Goal: Task Accomplishment & Management: Use online tool/utility

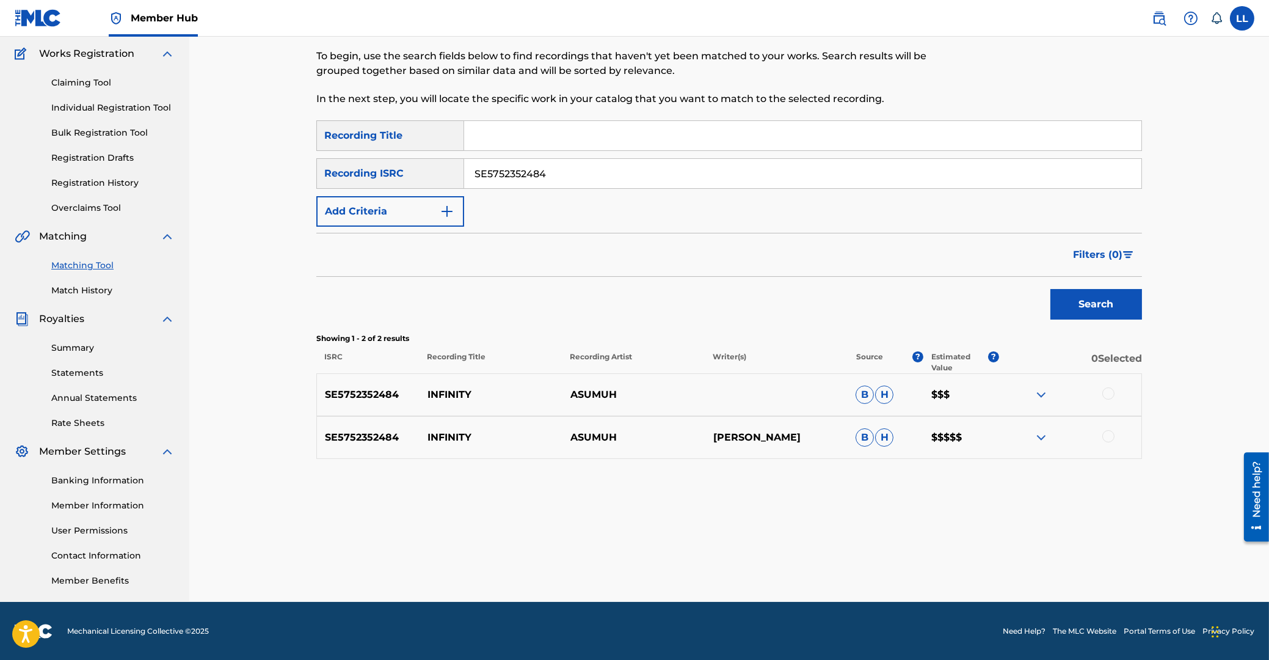
drag, startPoint x: 554, startPoint y: 170, endPoint x: 275, endPoint y: 166, distance: 278.6
click at [464, 166] on input "SE5752352484" at bounding box center [802, 173] width 677 height 29
paste input "TCABG1223755"
type input "TCABG1223755"
click at [1106, 305] on button "Search" at bounding box center [1097, 304] width 92 height 31
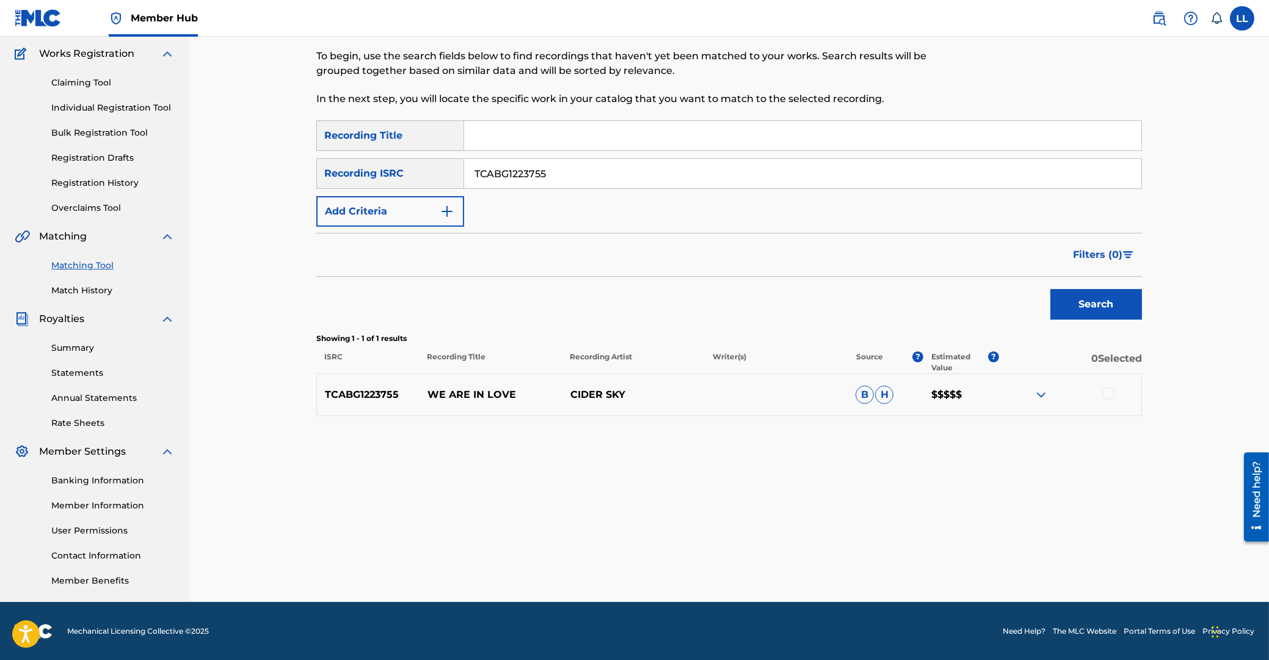
click at [1040, 393] on img at bounding box center [1041, 394] width 15 height 15
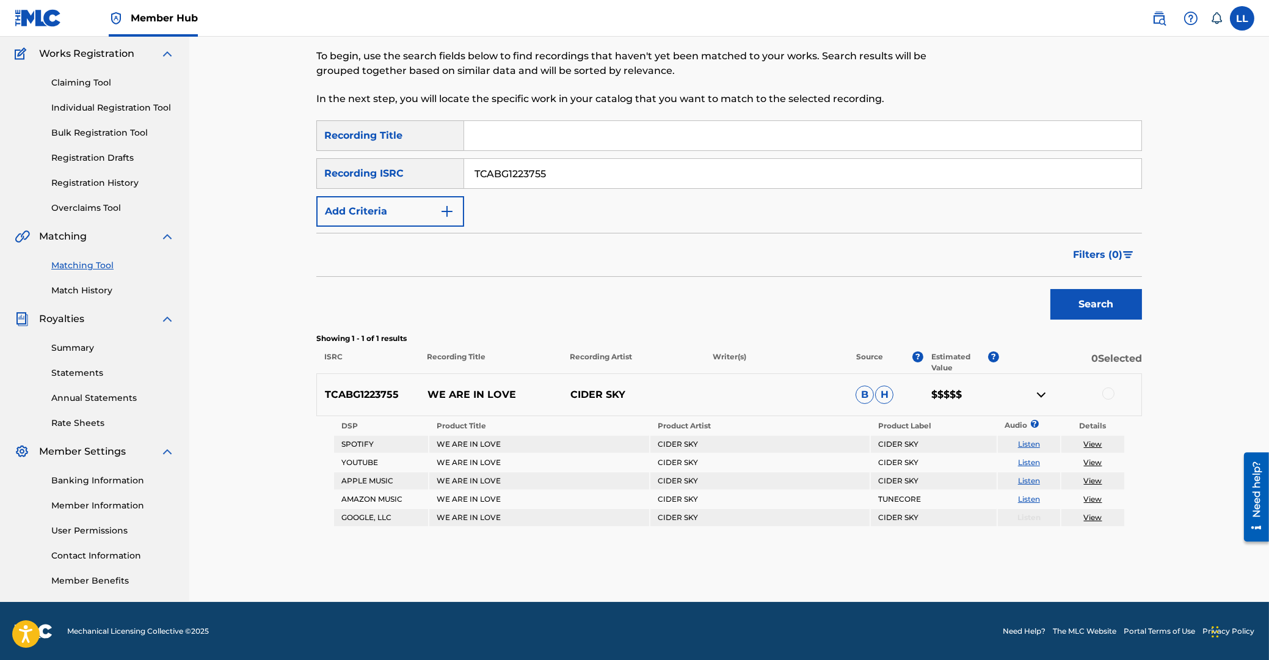
click at [1112, 393] on div at bounding box center [1109, 393] width 12 height 12
click at [841, 563] on button "Match 1 Group" at bounding box center [858, 560] width 135 height 31
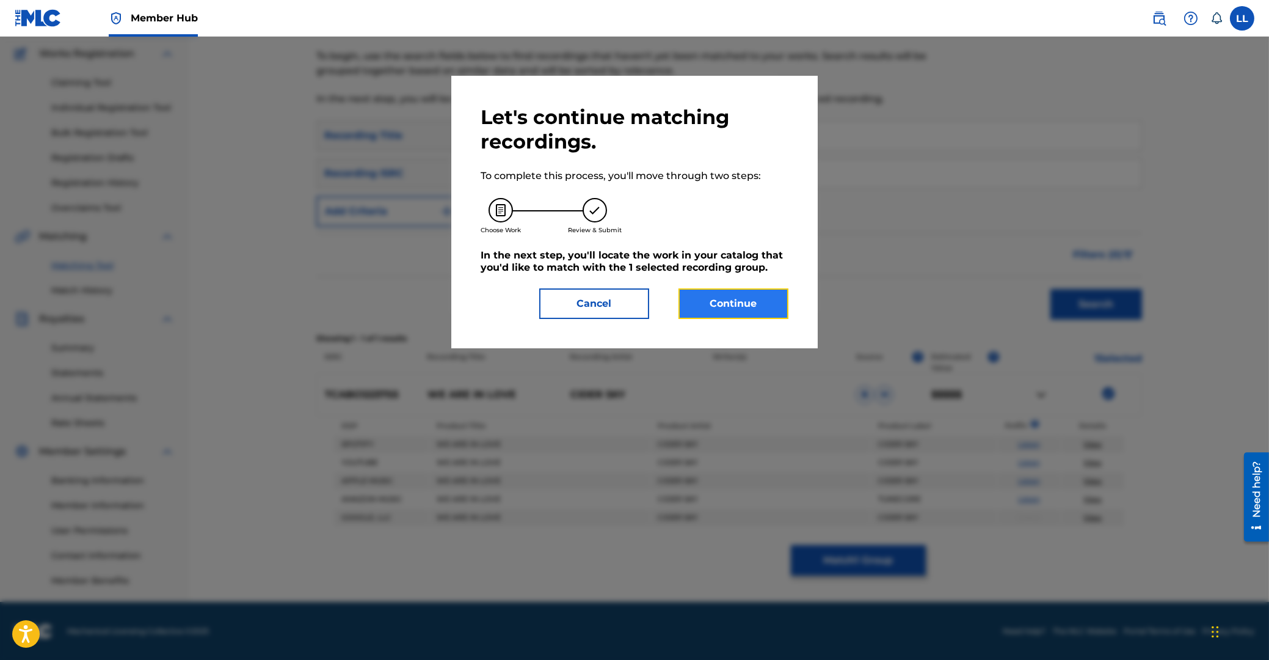
click at [737, 300] on button "Continue" at bounding box center [734, 303] width 110 height 31
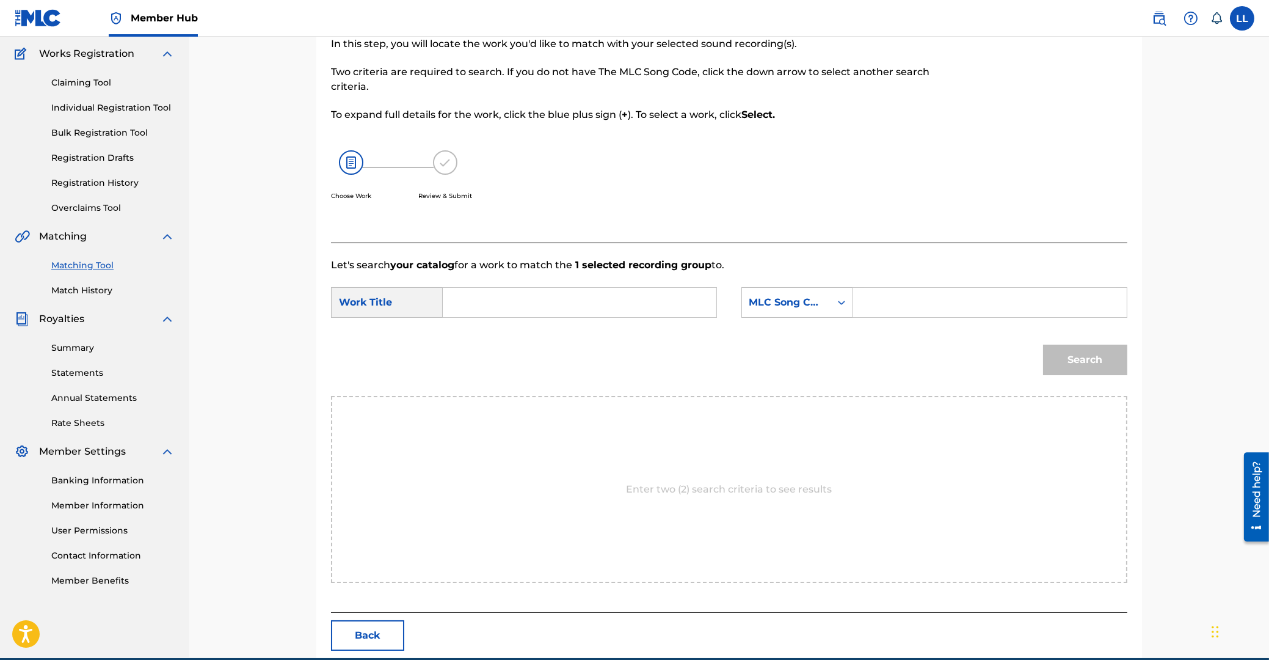
click at [600, 311] on input "Search Form" at bounding box center [579, 302] width 253 height 29
type input "we"
click at [903, 301] on input "Search Form" at bounding box center [990, 302] width 253 height 29
paste input "W5737M"
type input "W5737M"
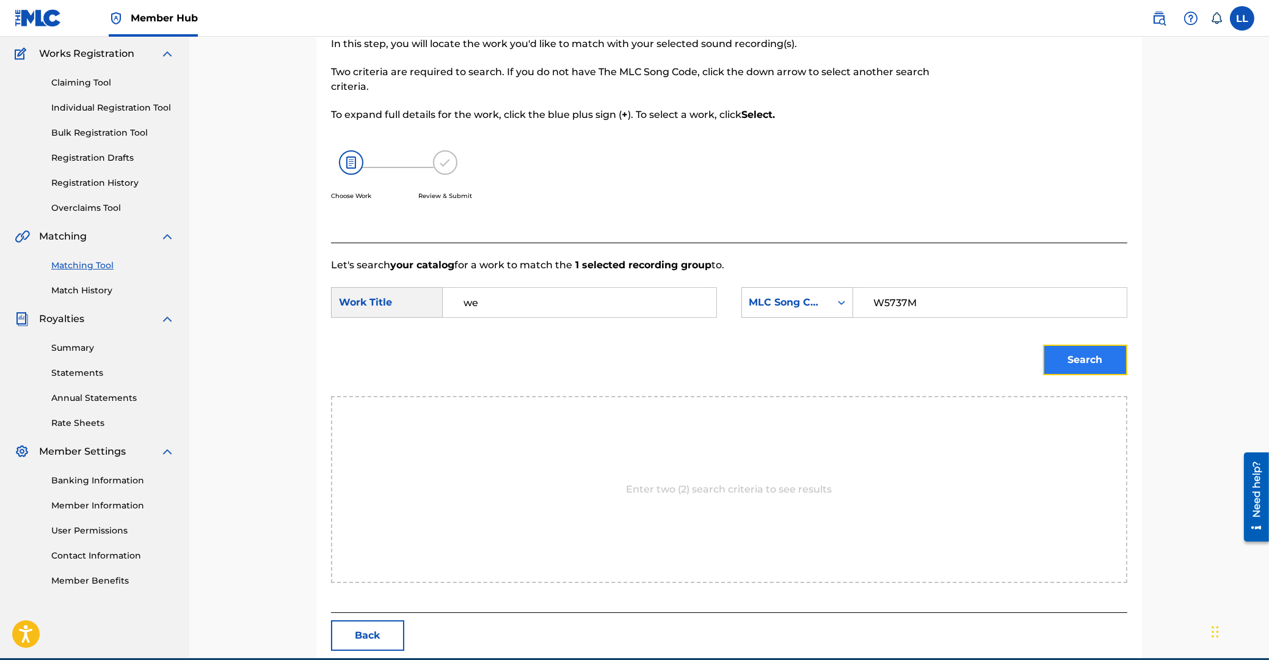
click at [1063, 359] on button "Search" at bounding box center [1085, 359] width 84 height 31
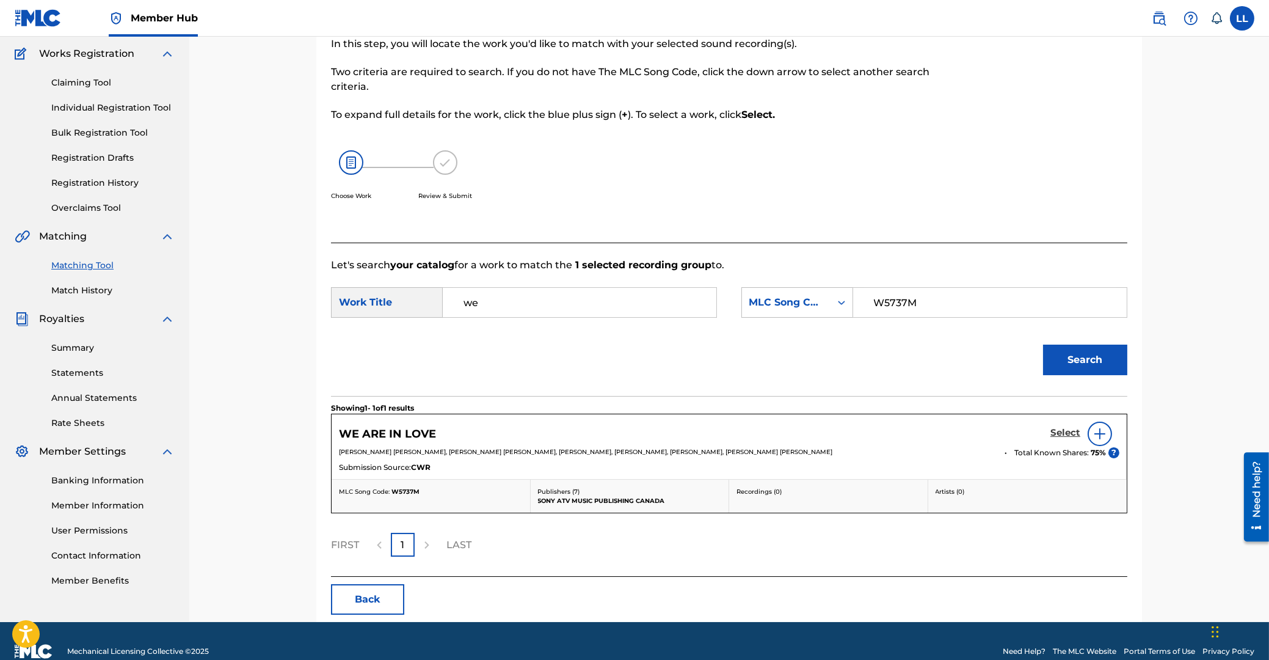
click at [1060, 432] on h5 "Select" at bounding box center [1066, 433] width 30 height 12
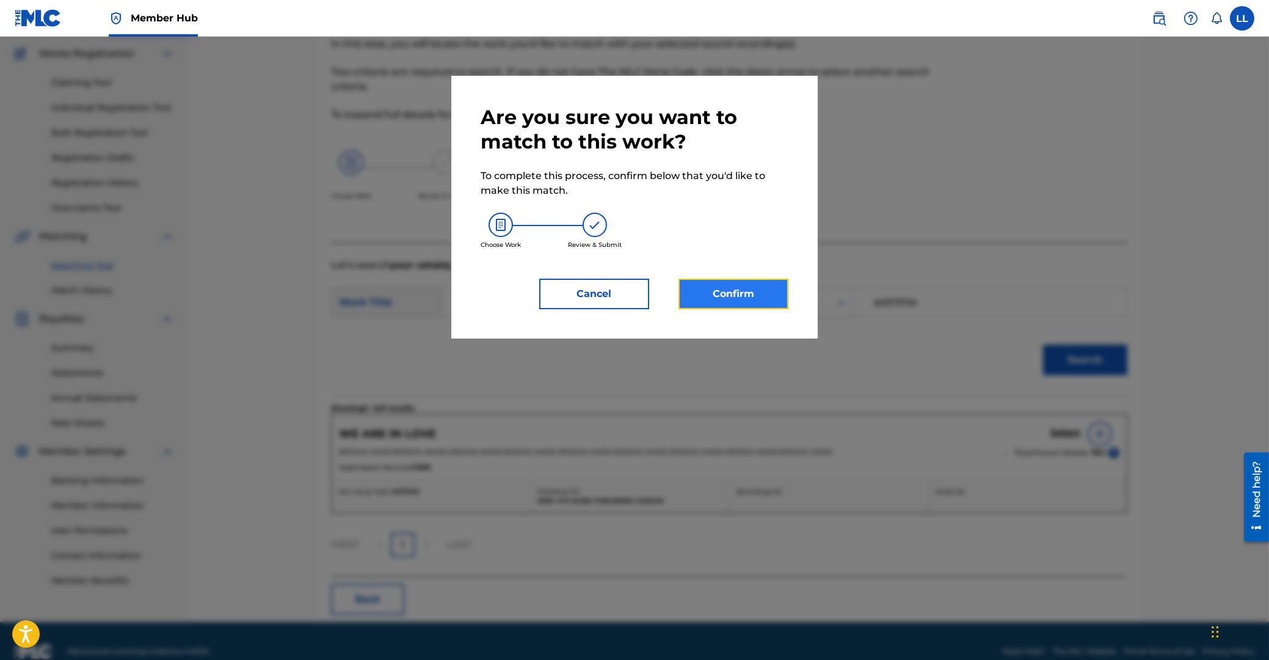
click at [748, 289] on button "Confirm" at bounding box center [734, 294] width 110 height 31
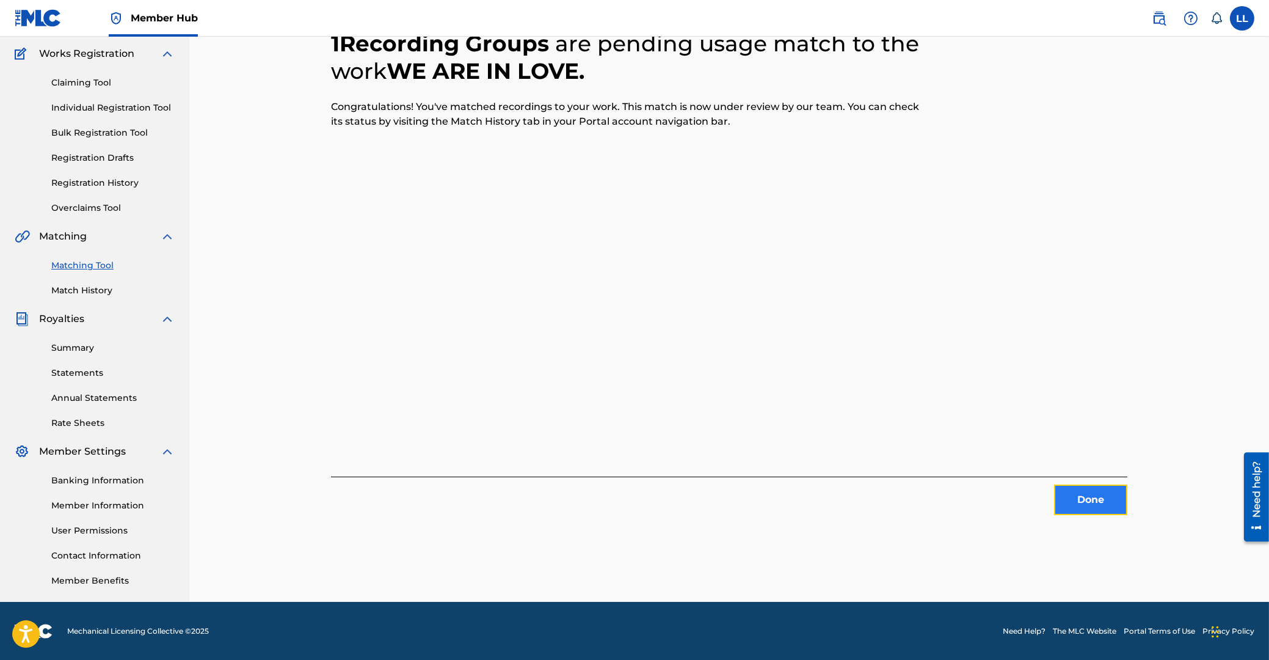
click at [1090, 501] on button "Done" at bounding box center [1090, 499] width 73 height 31
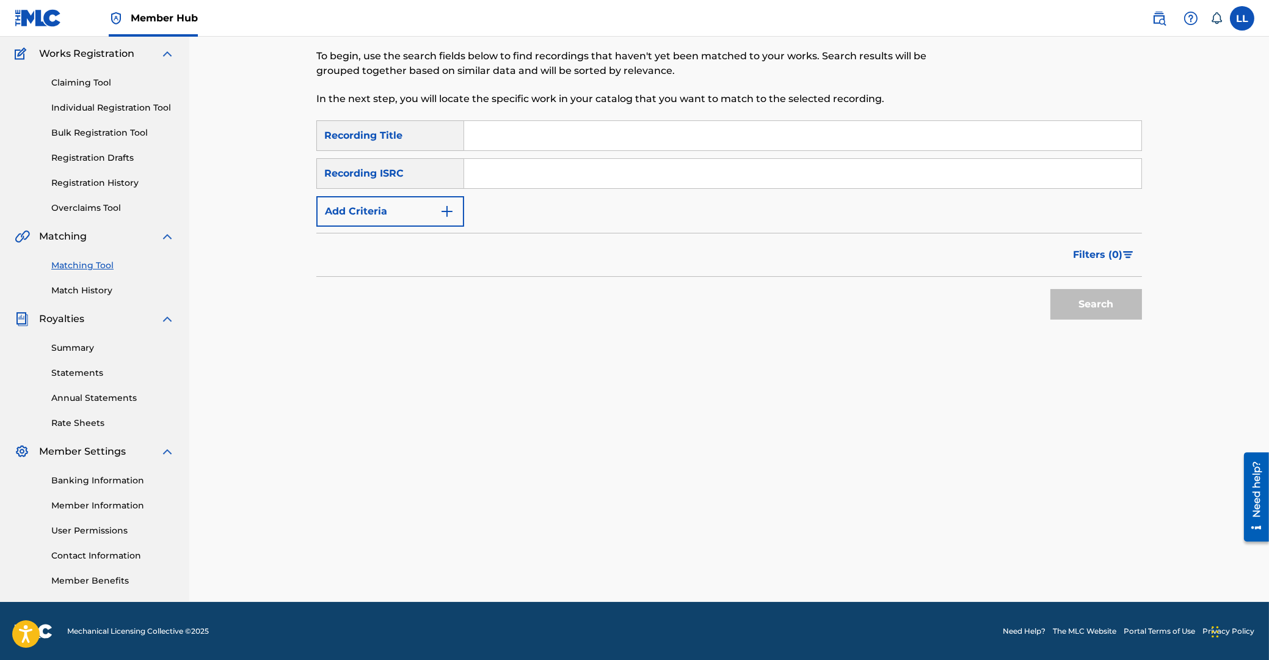
click at [541, 181] on input "Search Form" at bounding box center [802, 173] width 677 height 29
paste input "TCABR1338011"
type input "TCABR1338011"
click at [1081, 304] on button "Search" at bounding box center [1097, 304] width 92 height 31
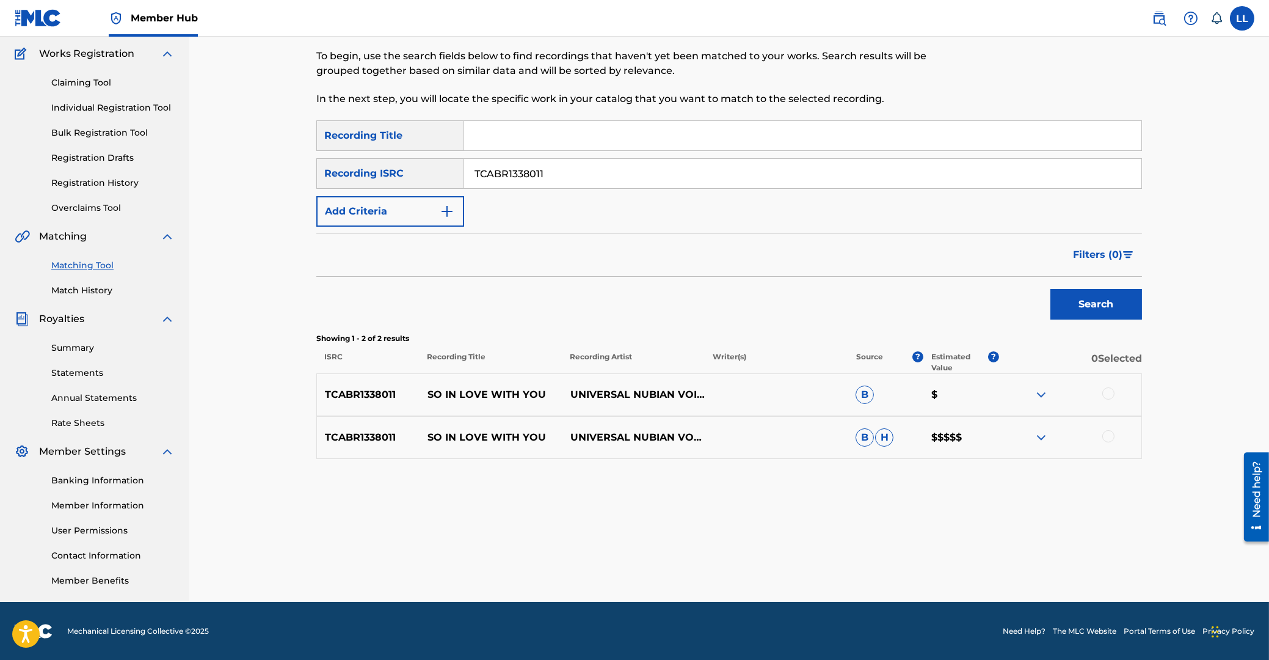
click at [1042, 435] on img at bounding box center [1041, 437] width 15 height 15
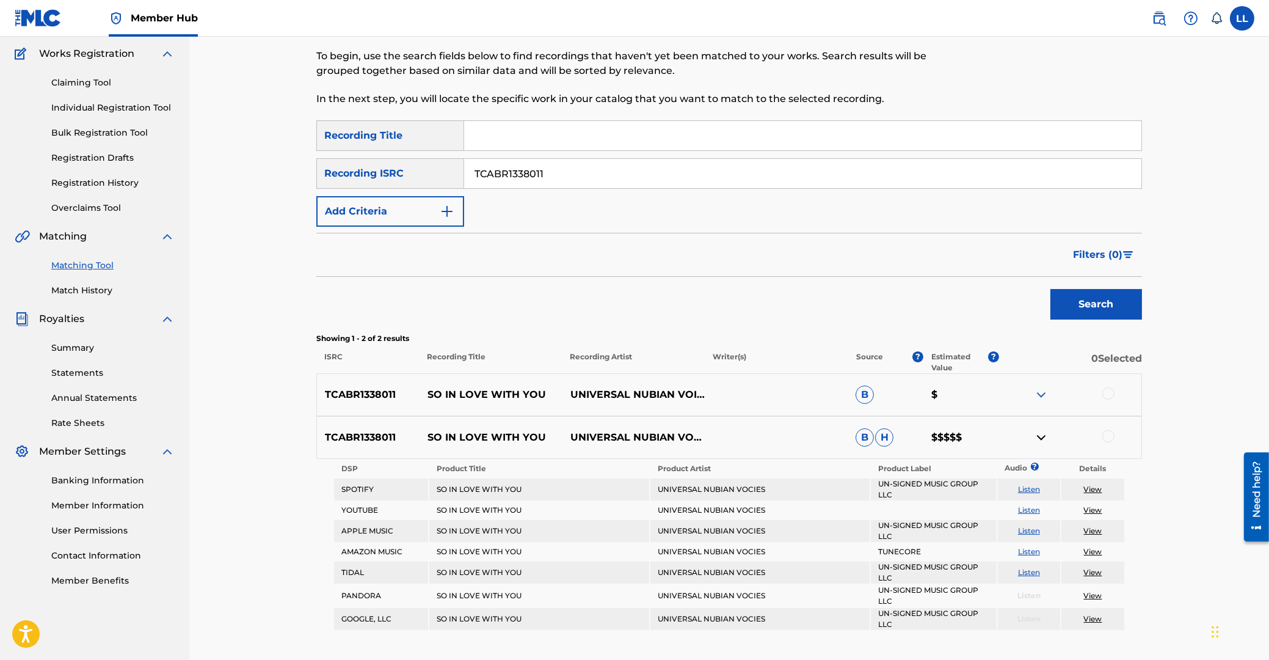
click at [1035, 392] on img at bounding box center [1041, 394] width 15 height 15
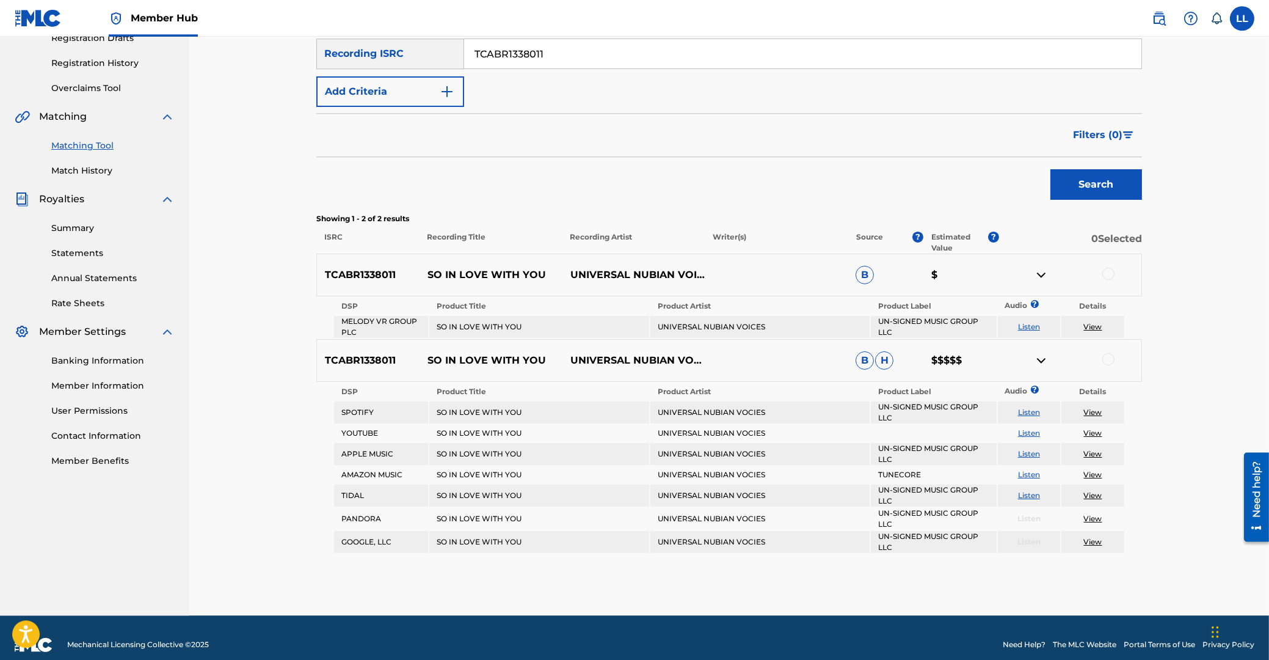
scroll to position [231, 0]
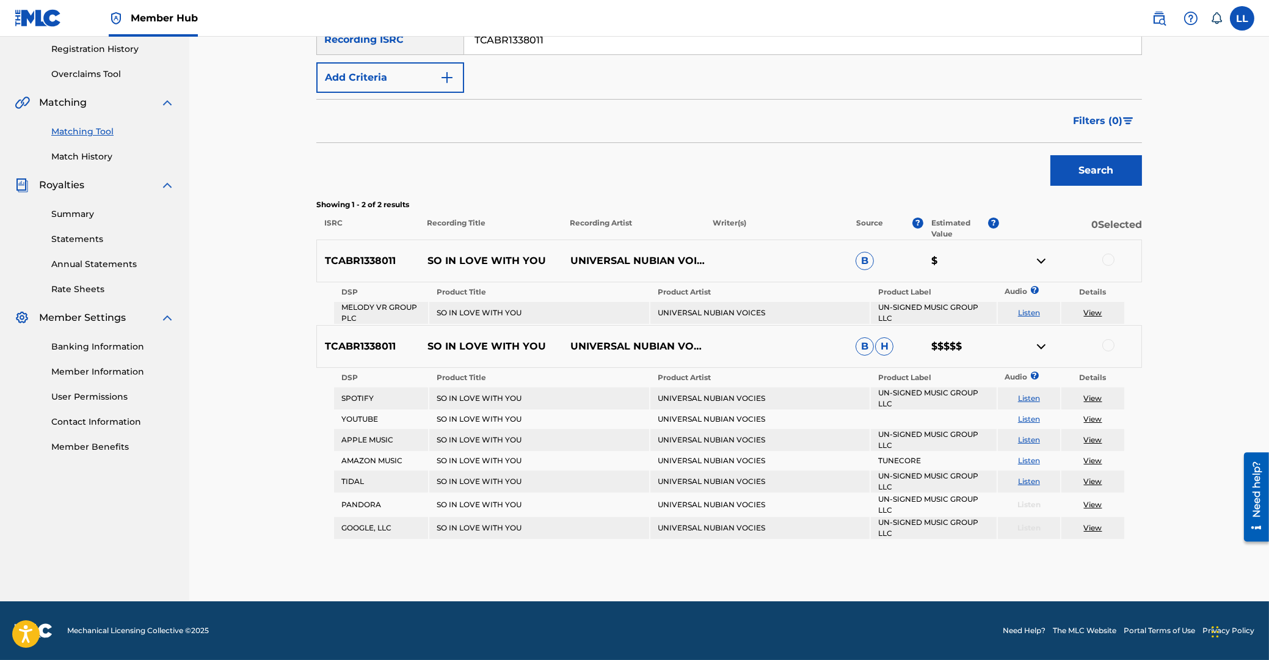
click at [1107, 259] on div at bounding box center [1109, 259] width 12 height 12
click at [1109, 346] on div at bounding box center [1109, 345] width 12 height 12
click at [837, 556] on button "Match 2 Groups" at bounding box center [858, 560] width 135 height 31
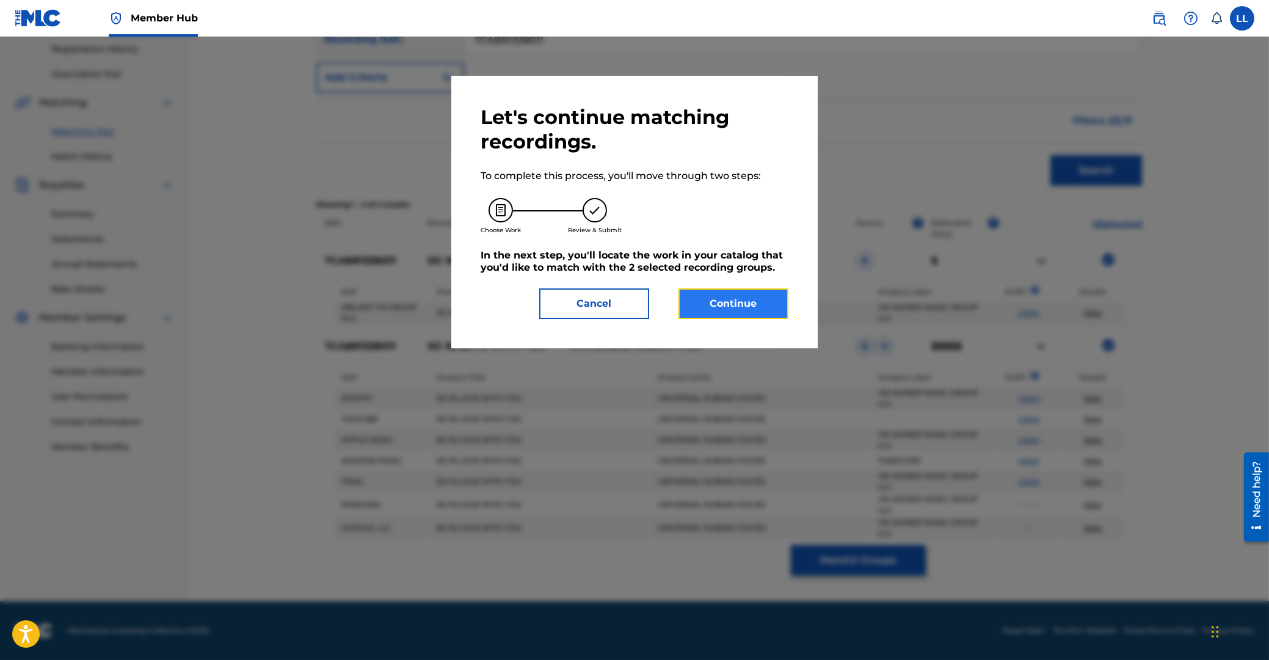
click at [735, 304] on button "Continue" at bounding box center [734, 303] width 110 height 31
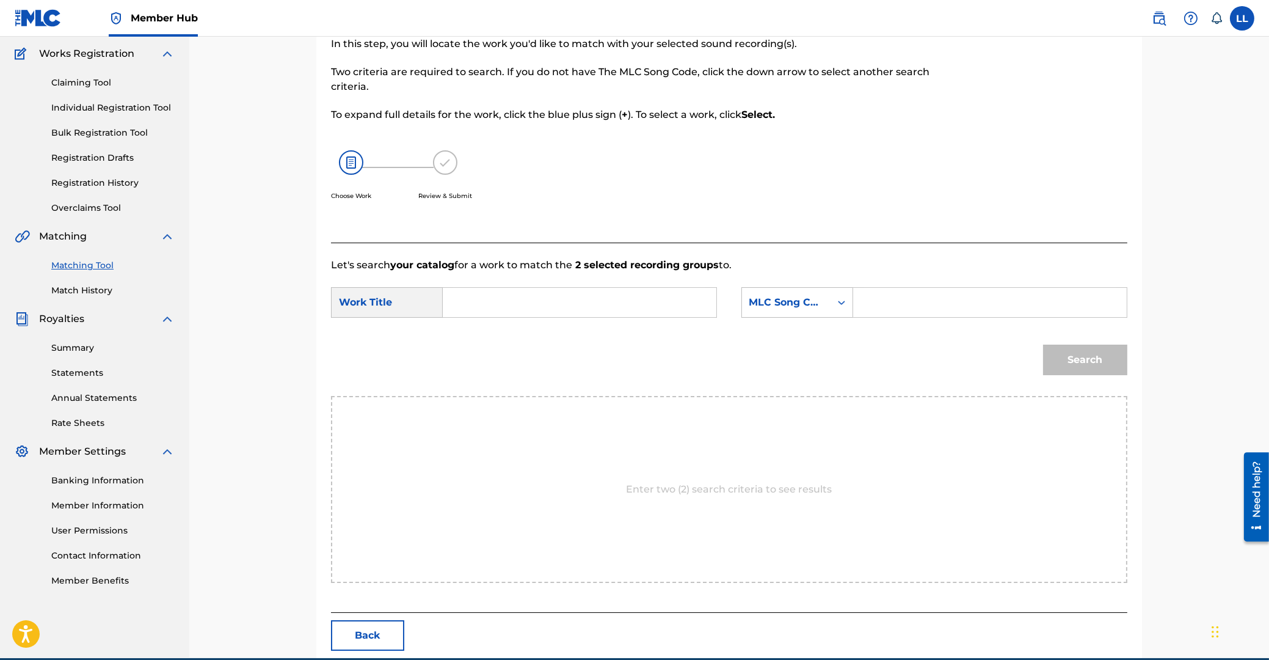
click at [536, 301] on input "Search Form" at bounding box center [579, 302] width 253 height 29
paste input "SO IN LOVE WITH YOU"
type input "SO IN LOVE WITH YOU"
click at [913, 297] on input "Search Form" at bounding box center [990, 302] width 253 height 29
paste input "S13649"
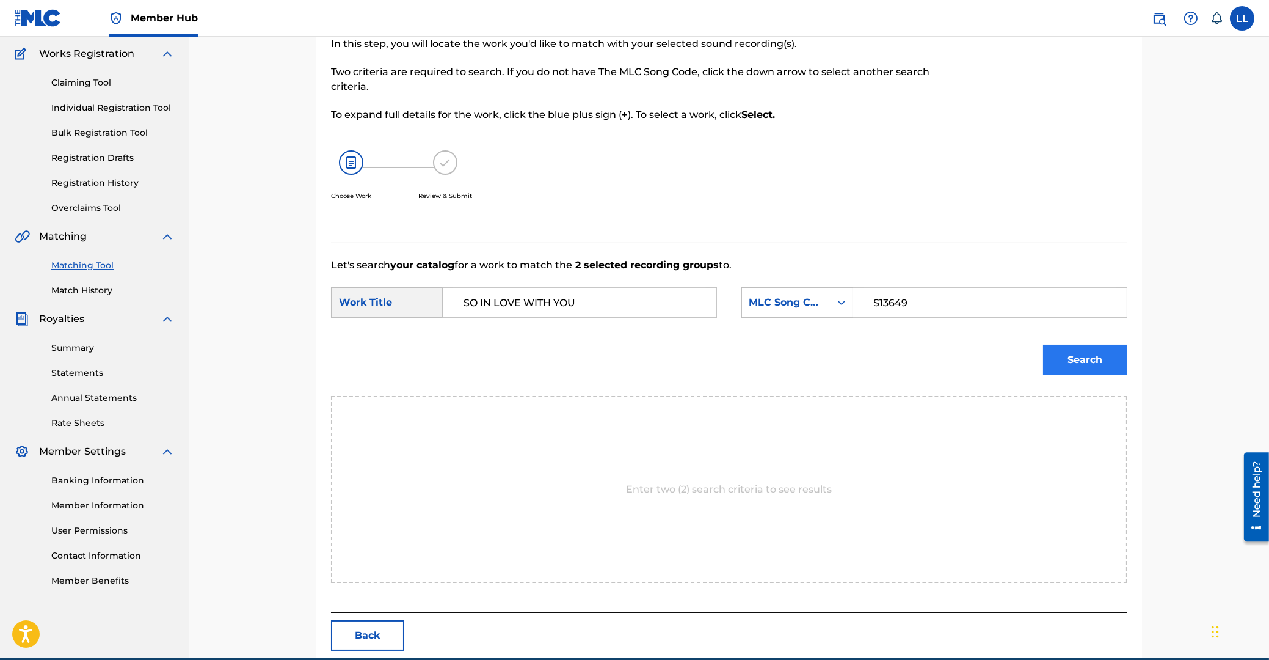
type input "S13649"
click at [1063, 353] on button "Search" at bounding box center [1085, 359] width 84 height 31
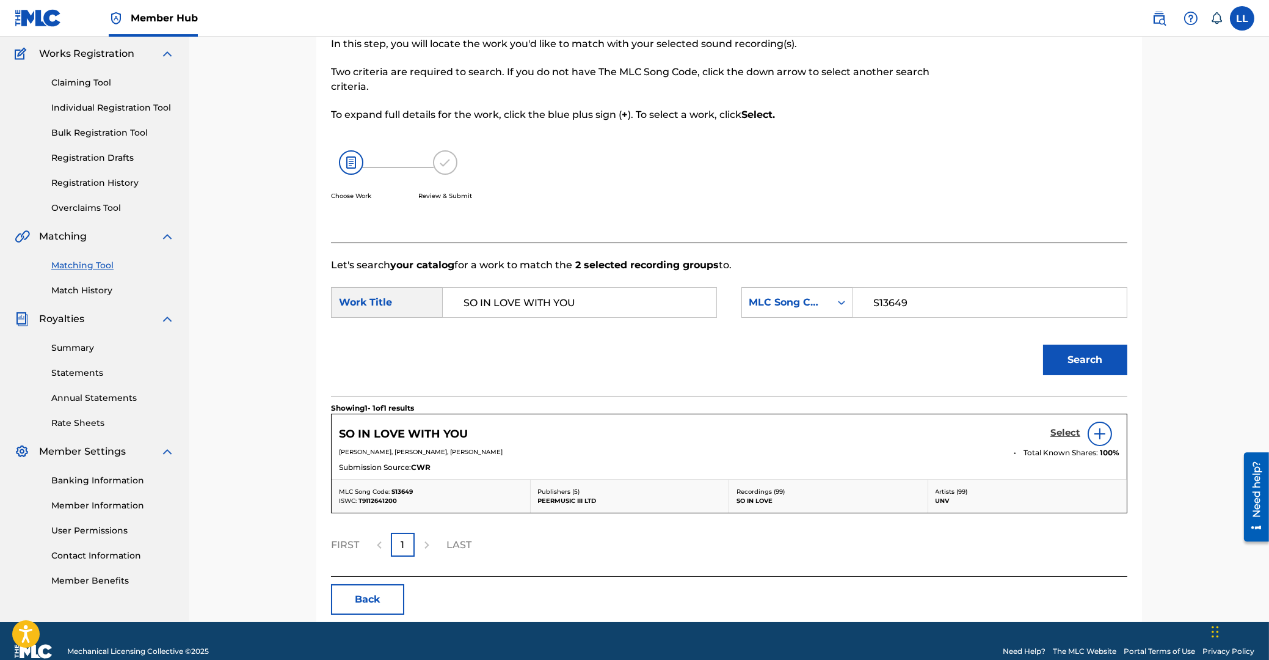
click at [1064, 432] on h5 "Select" at bounding box center [1066, 433] width 30 height 12
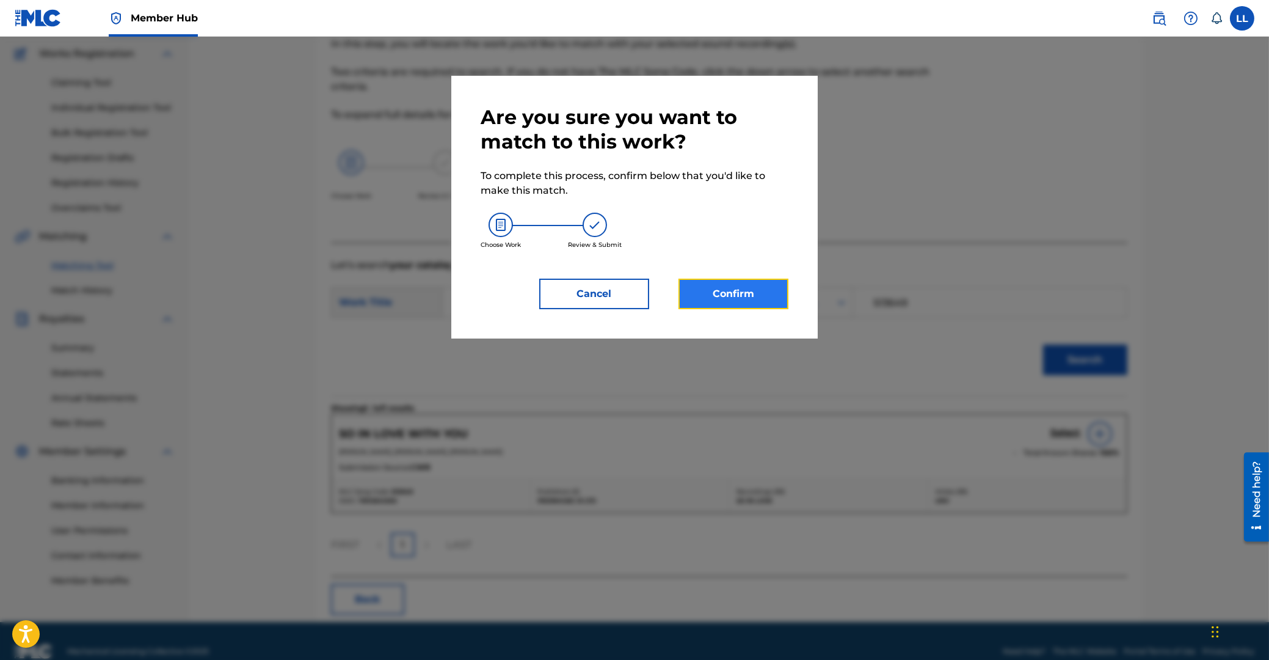
click at [706, 289] on button "Confirm" at bounding box center [734, 294] width 110 height 31
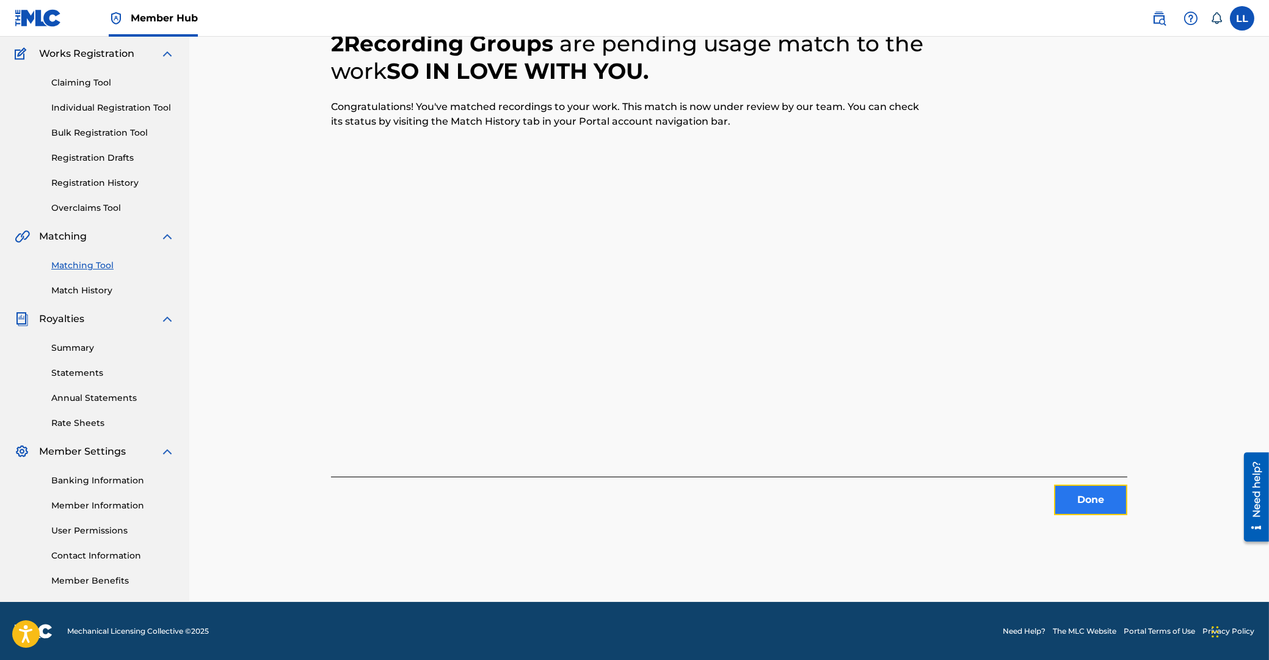
click at [1090, 501] on button "Done" at bounding box center [1090, 499] width 73 height 31
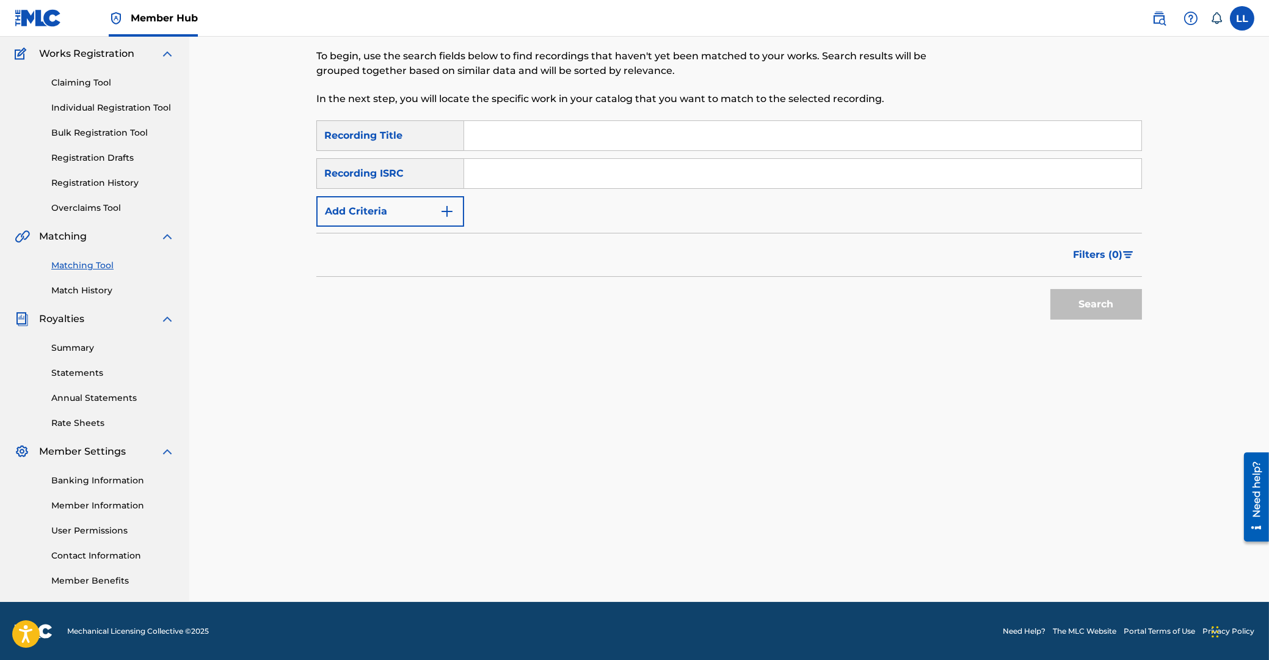
click at [514, 171] on input "Search Form" at bounding box center [802, 173] width 677 height 29
paste input "TCACC1437824"
click at [1076, 310] on button "Search" at bounding box center [1097, 304] width 92 height 31
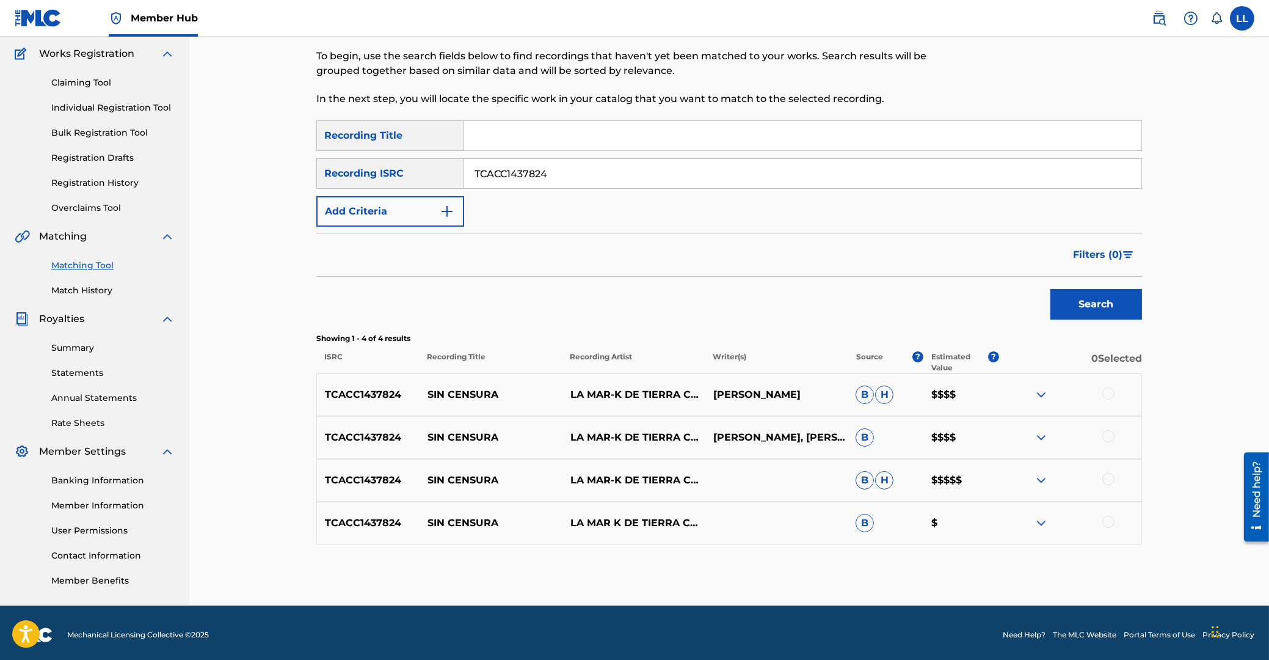
drag, startPoint x: 579, startPoint y: 183, endPoint x: 415, endPoint y: 170, distance: 164.8
click at [464, 170] on input "TCACC1437824" at bounding box center [802, 173] width 677 height 29
paste input "D1572522"
type input "TCACD1572522"
click at [1079, 300] on button "Search" at bounding box center [1097, 304] width 92 height 31
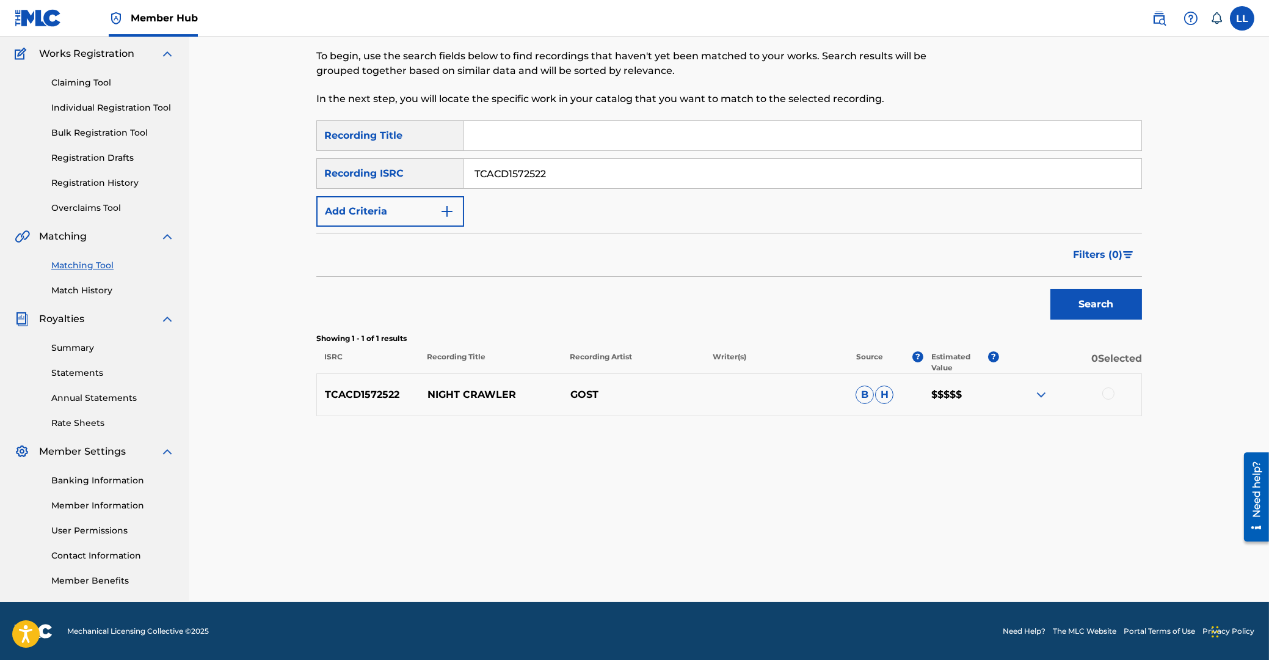
click at [1039, 396] on img at bounding box center [1041, 394] width 15 height 15
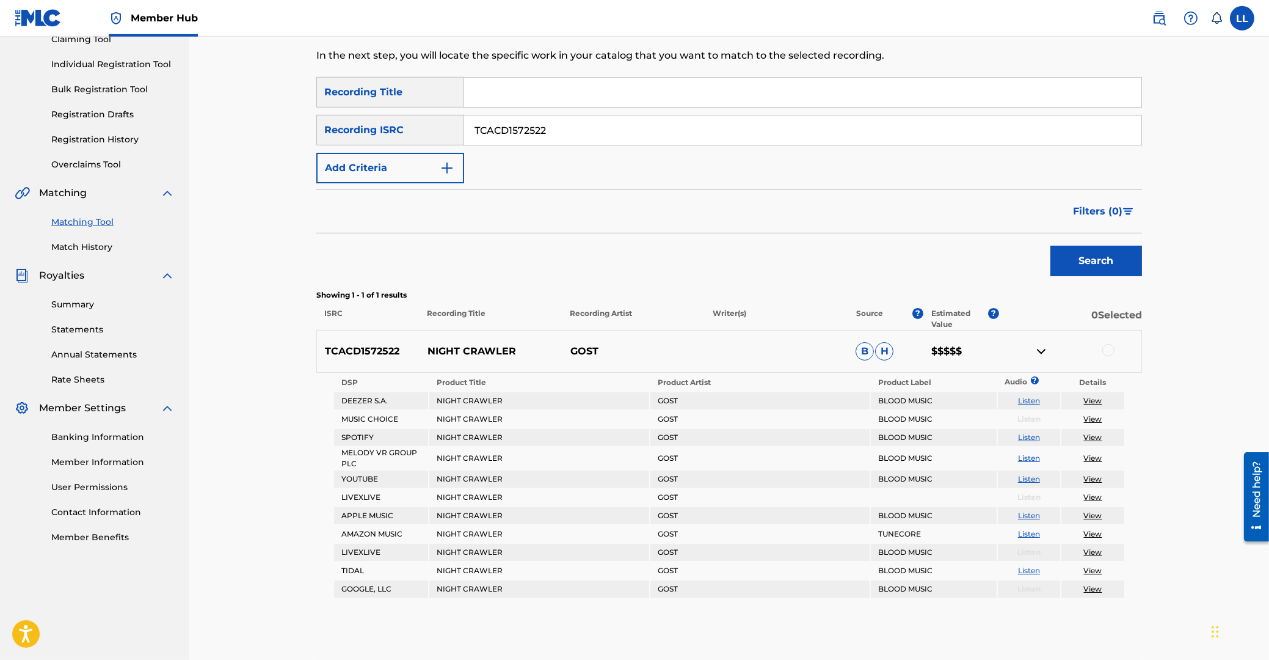
scroll to position [162, 0]
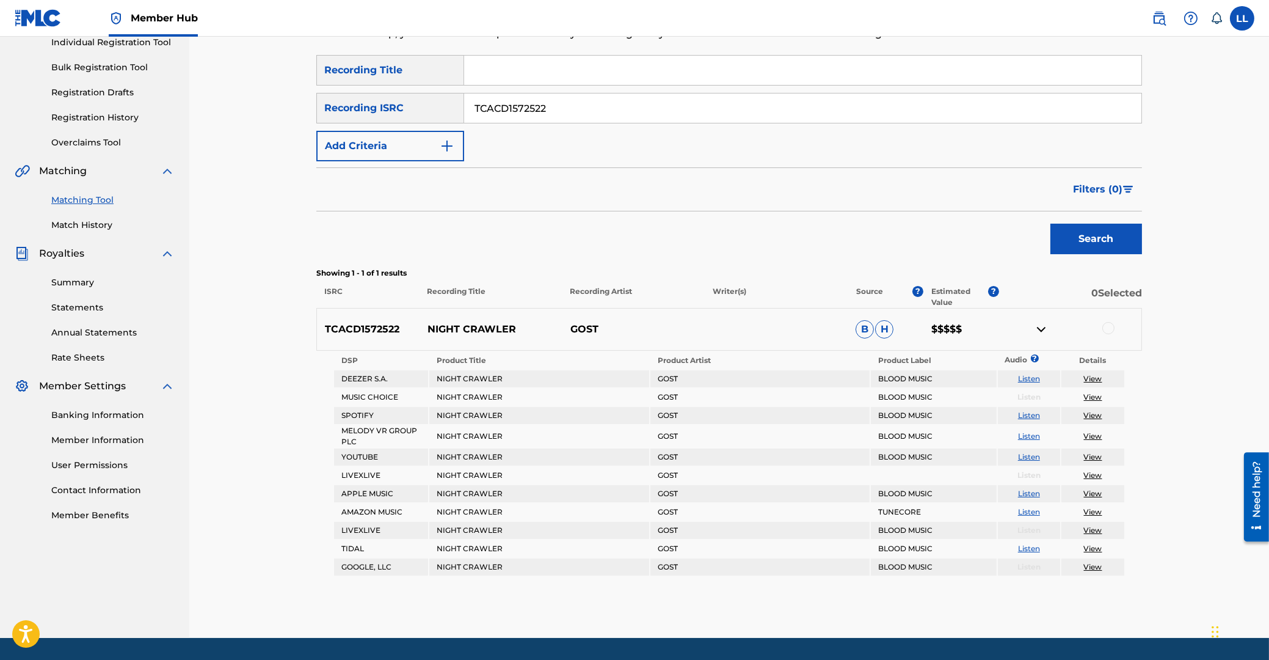
drag, startPoint x: 585, startPoint y: 104, endPoint x: 357, endPoint y: 93, distance: 228.1
click at [464, 93] on input "TCACD1572522" at bounding box center [802, 107] width 677 height 29
click at [1114, 238] on button "Search" at bounding box center [1097, 239] width 92 height 31
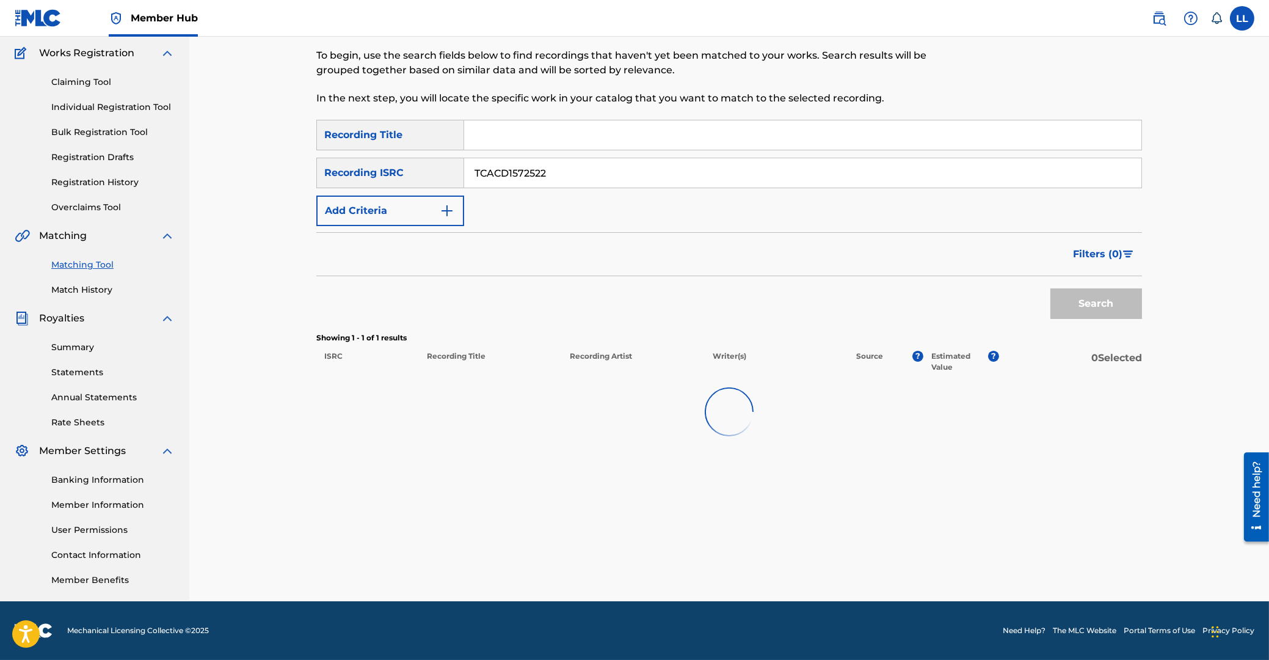
scroll to position [97, 0]
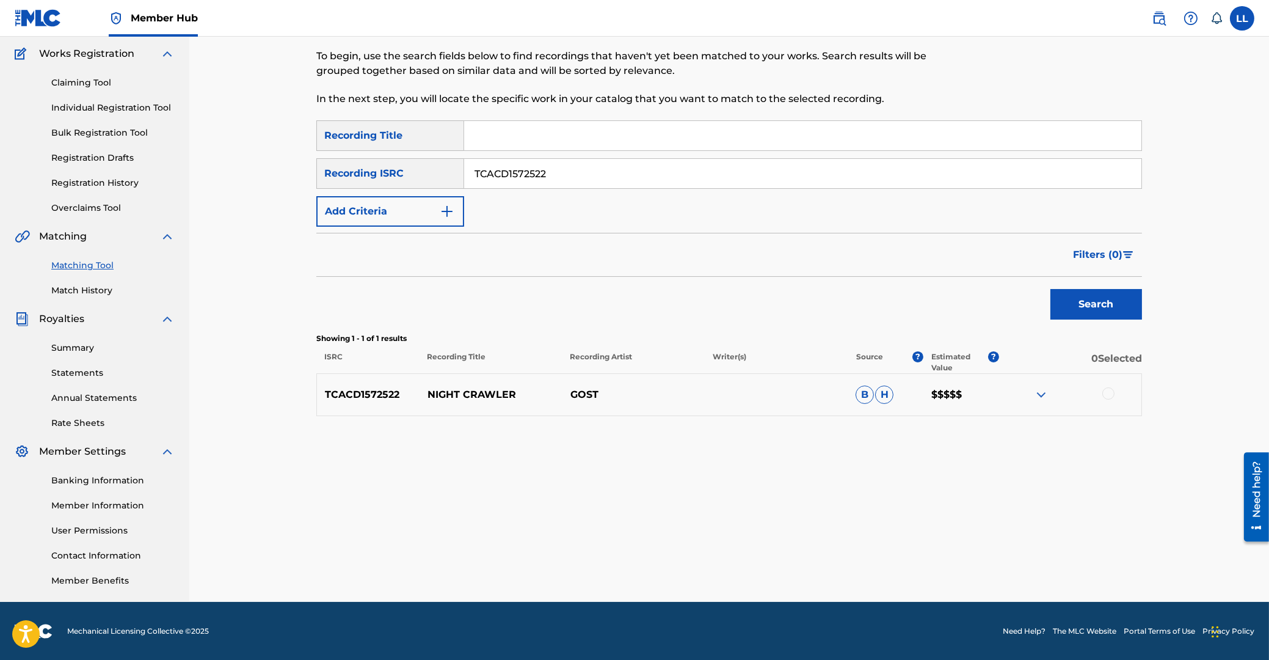
click at [1035, 387] on div "TCACD1572522 NIGHT CRAWLER GOST B H $$$$$" at bounding box center [729, 394] width 826 height 43
click at [1042, 393] on img at bounding box center [1041, 394] width 15 height 15
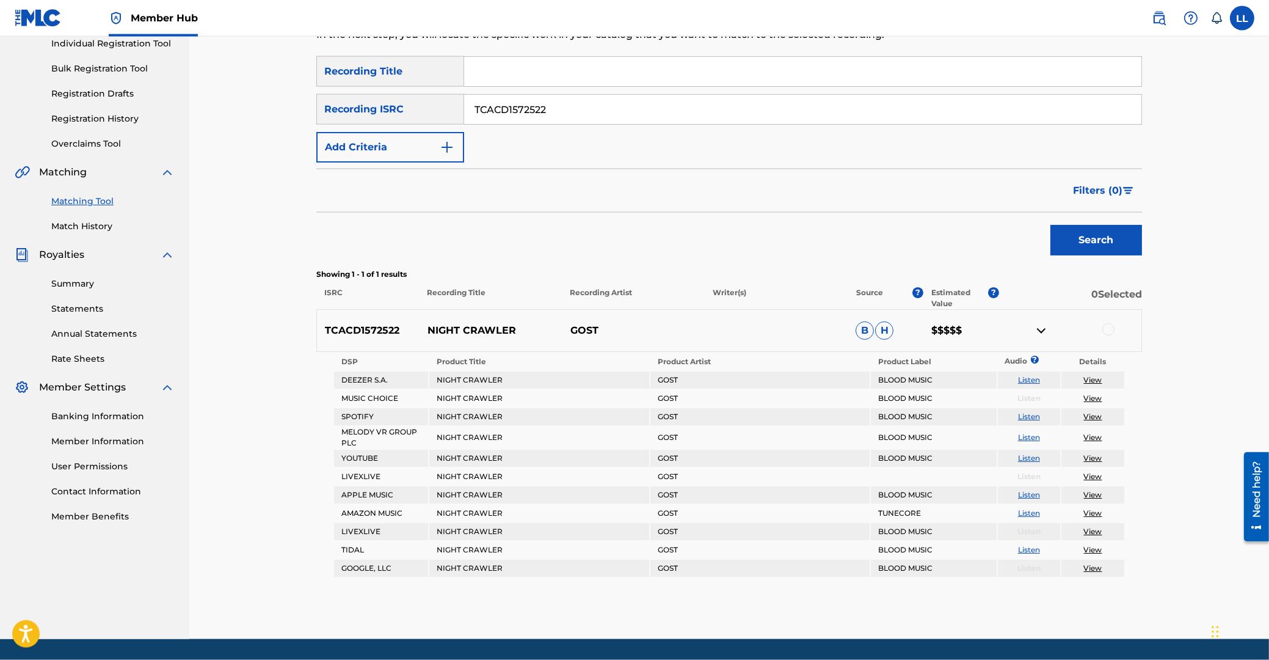
scroll to position [199, 0]
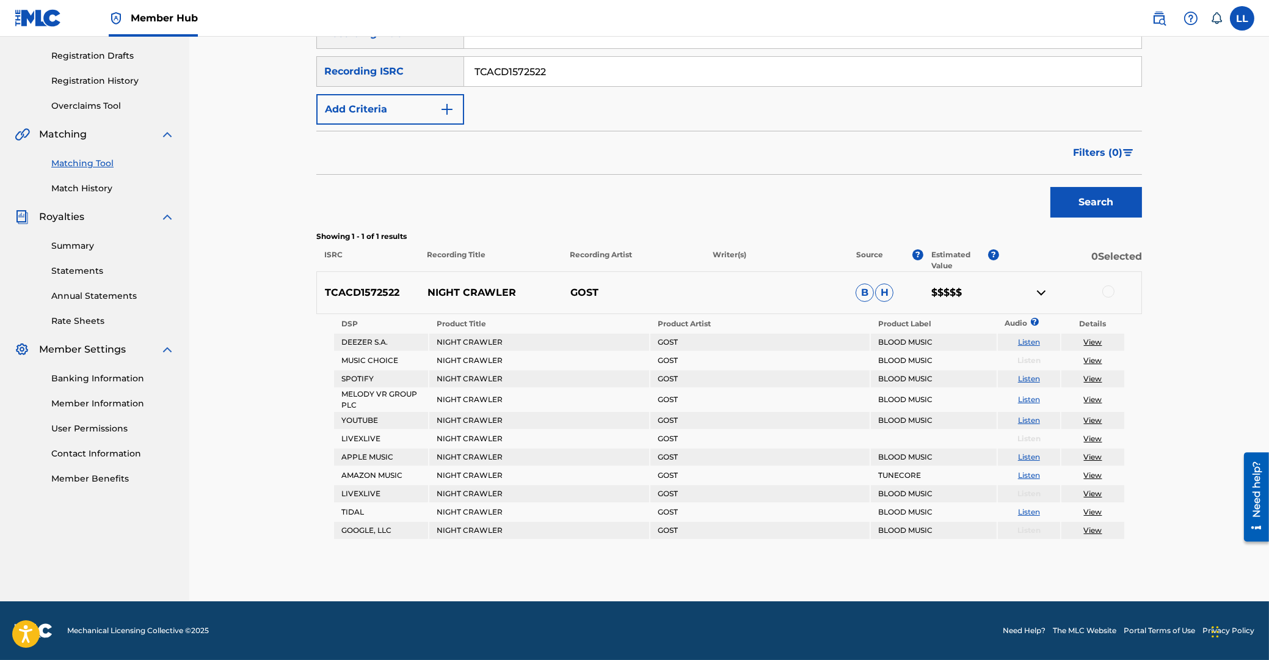
click at [1109, 288] on div at bounding box center [1109, 291] width 12 height 12
click at [836, 560] on button "Match 1 Group" at bounding box center [858, 560] width 135 height 31
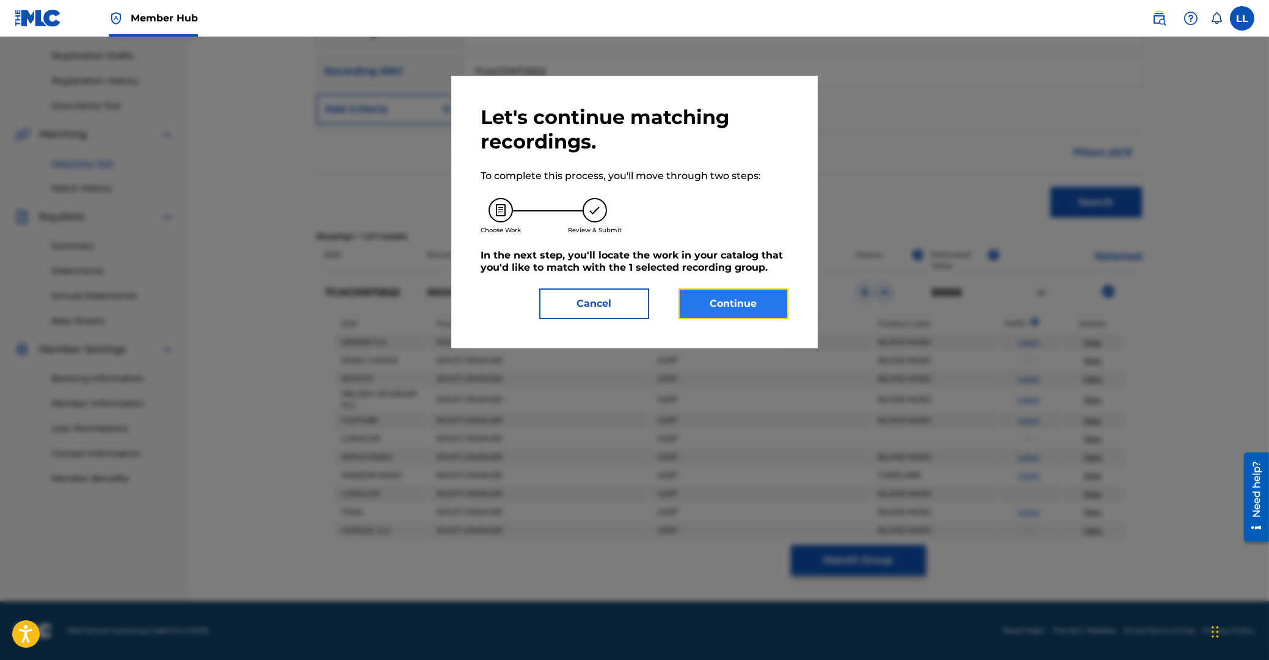
click at [754, 302] on button "Continue" at bounding box center [734, 303] width 110 height 31
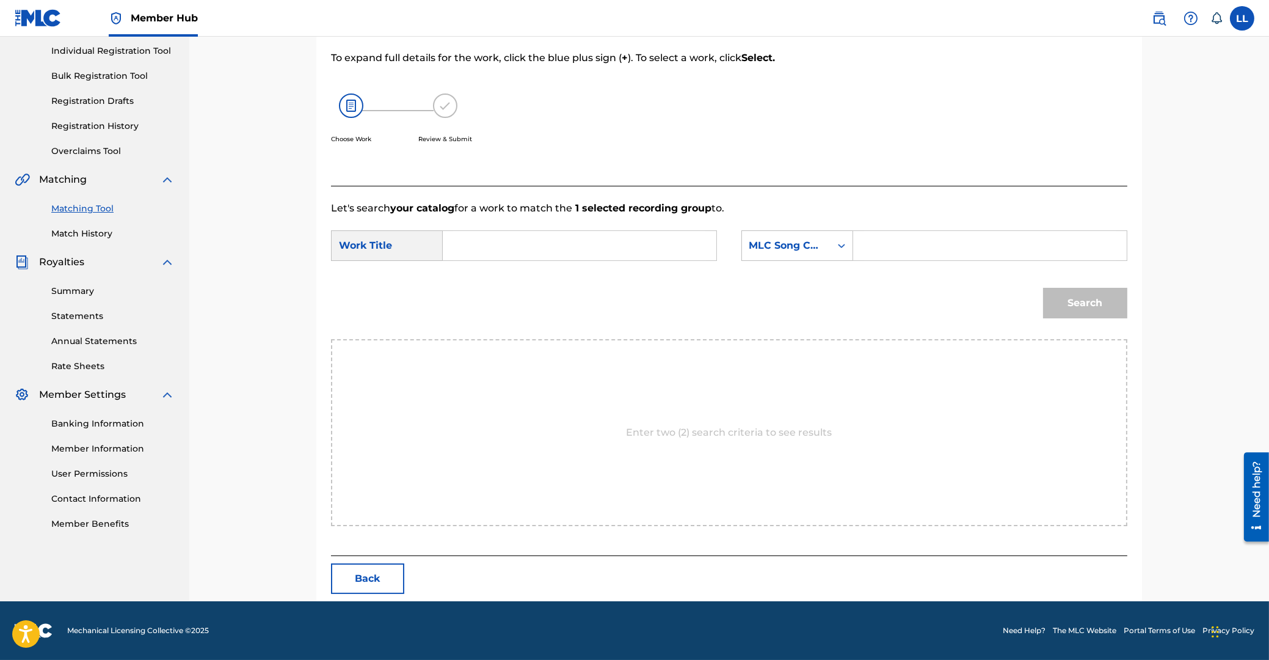
scroll to position [97, 0]
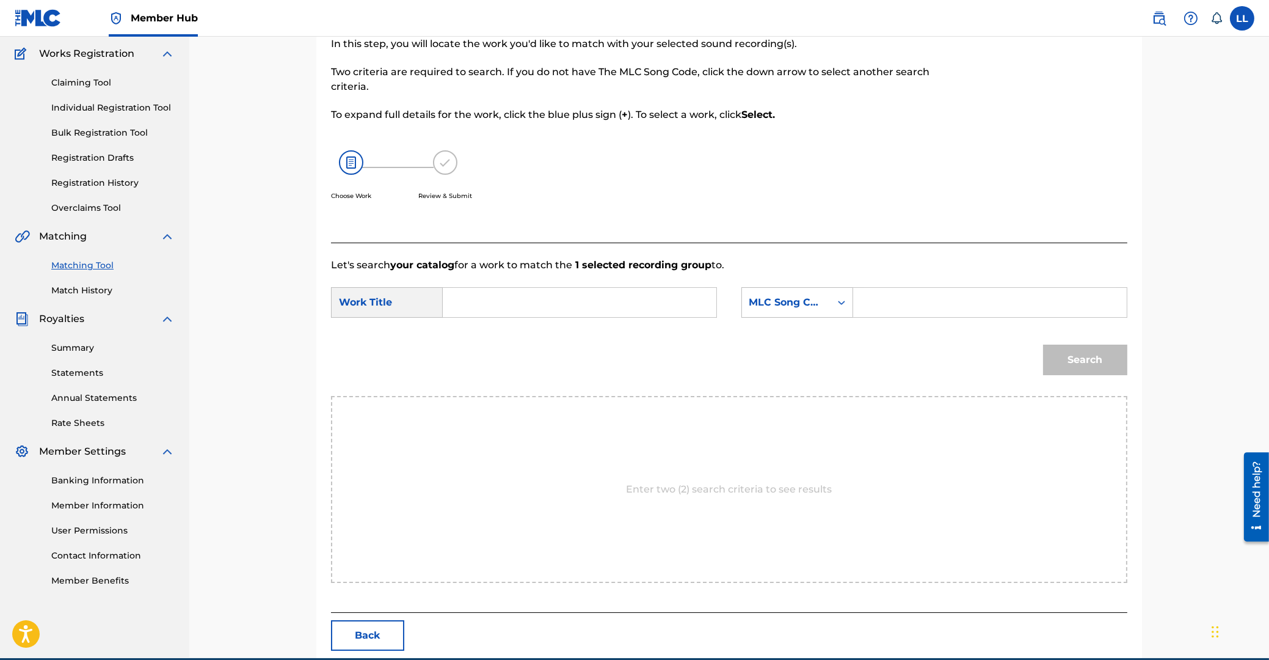
drag, startPoint x: 597, startPoint y: 304, endPoint x: 607, endPoint y: 343, distance: 40.9
click at [596, 304] on input "Search Form" at bounding box center [579, 302] width 253 height 29
paste input "NIGHT CRAWLER"
type input "NIGHT CRAWLER"
click at [913, 299] on input "Search Form" at bounding box center [990, 302] width 253 height 29
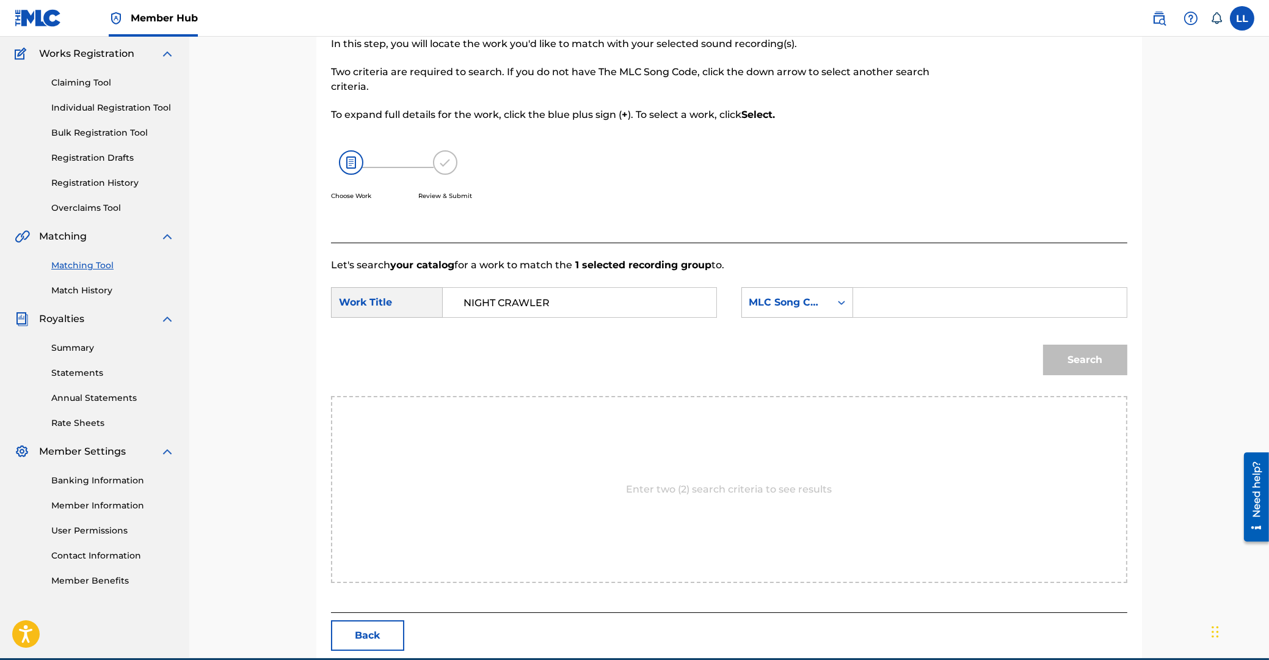
paste input "NC9VHA"
type input "NC9VHA"
click at [1071, 357] on button "Search" at bounding box center [1085, 359] width 84 height 31
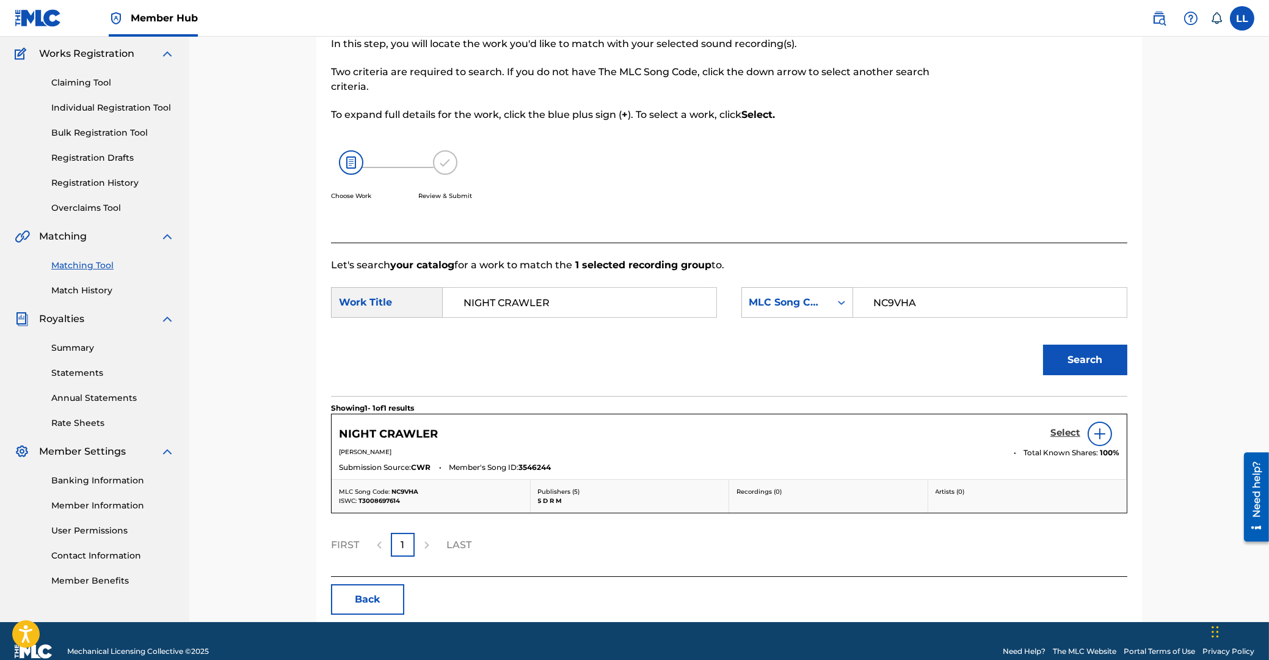
click at [1064, 432] on h5 "Select" at bounding box center [1066, 433] width 30 height 12
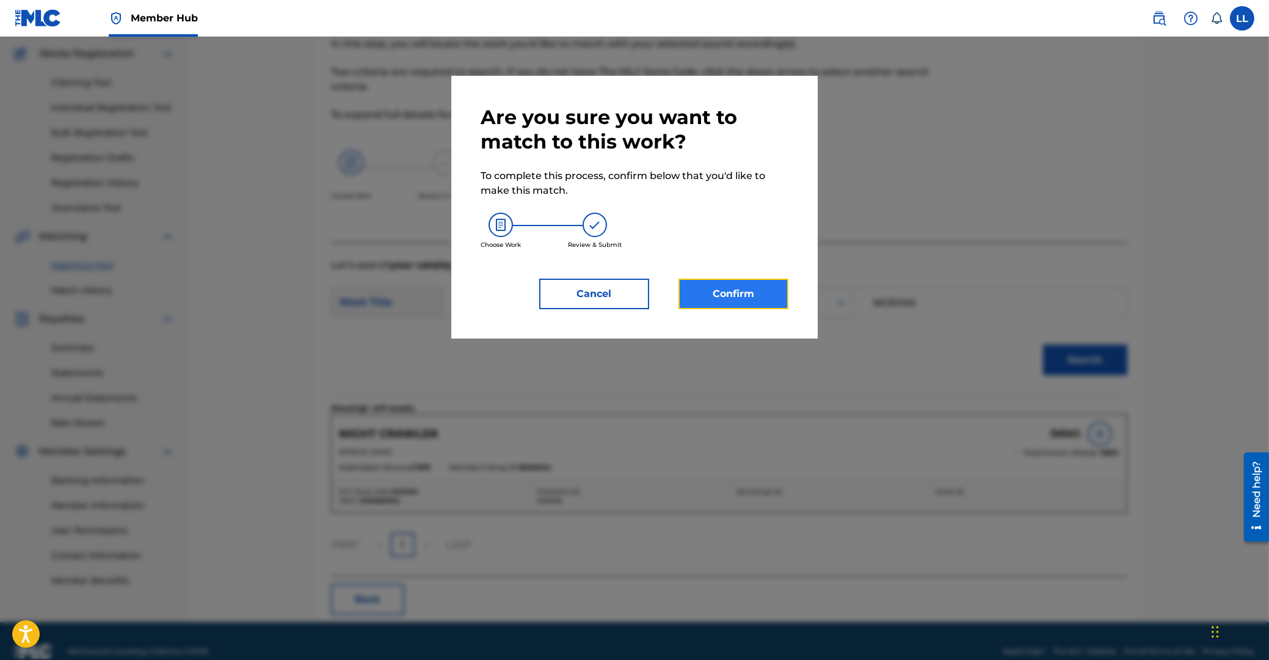
click at [731, 300] on button "Confirm" at bounding box center [734, 294] width 110 height 31
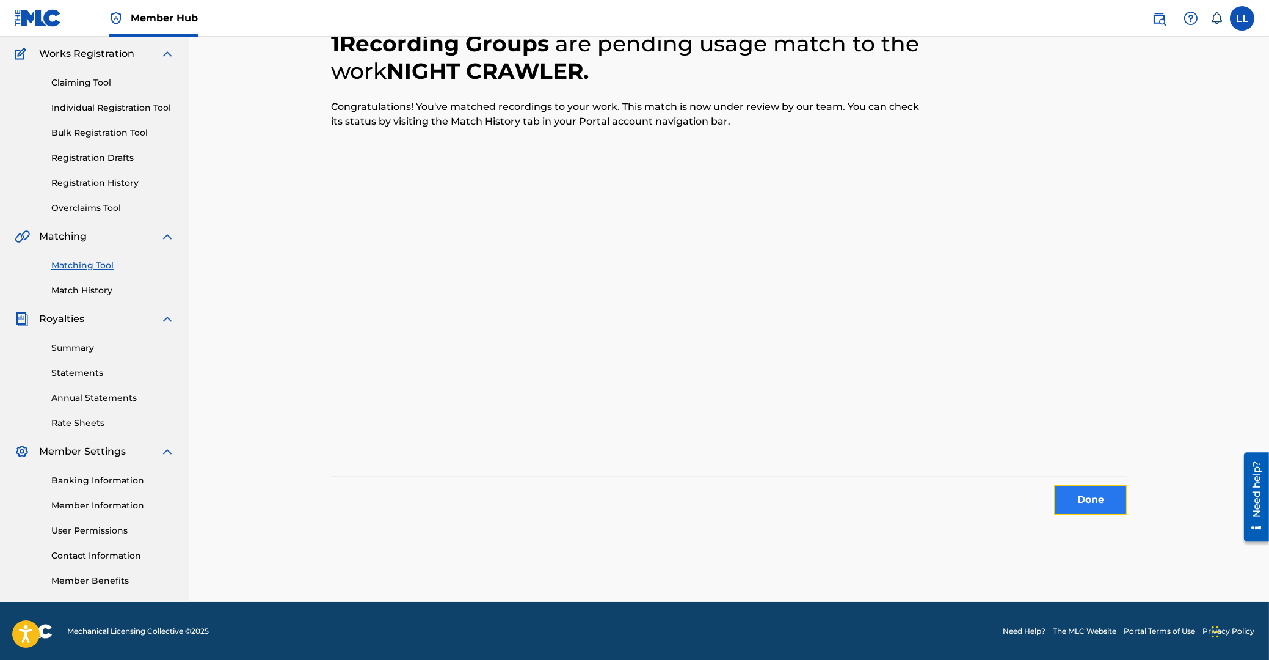
click at [1106, 495] on button "Done" at bounding box center [1090, 499] width 73 height 31
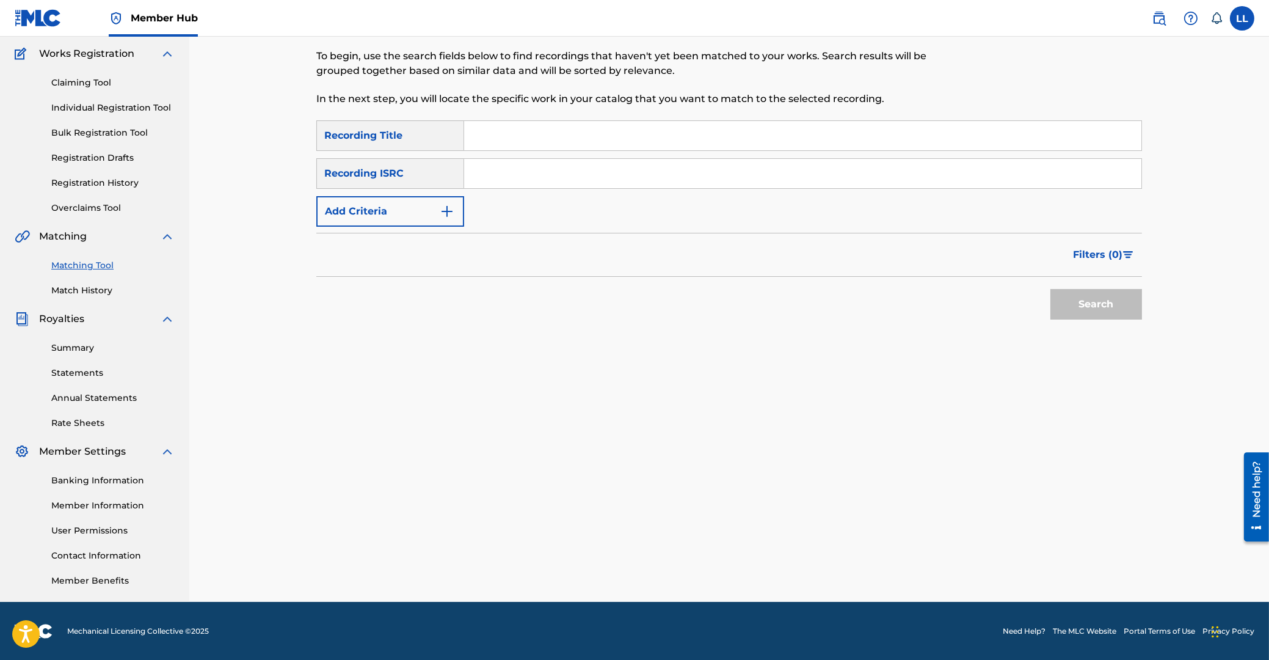
drag, startPoint x: 547, startPoint y: 180, endPoint x: 558, endPoint y: 179, distance: 10.4
click at [550, 178] on input "Search Form" at bounding box center [802, 173] width 677 height 29
paste input "GBSMU1406199"
click at [1116, 294] on button "Search" at bounding box center [1097, 304] width 92 height 31
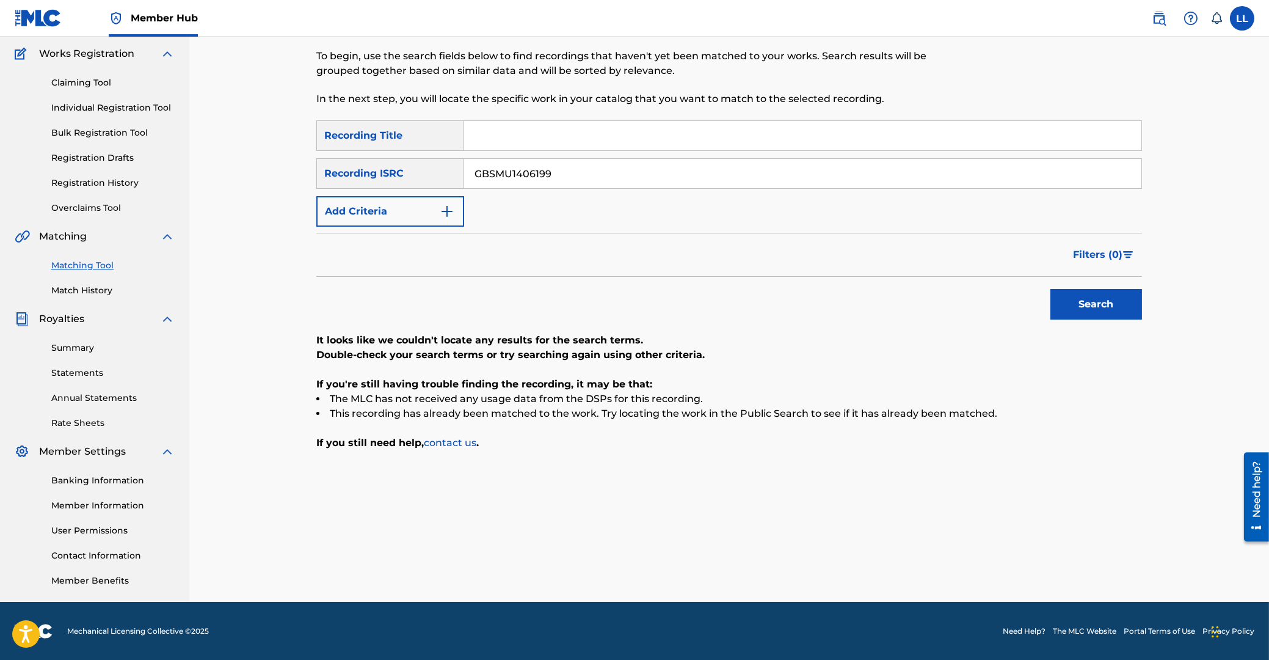
drag, startPoint x: 597, startPoint y: 176, endPoint x: 427, endPoint y: 166, distance: 170.1
click at [464, 166] on input "GBSMU1406199" at bounding box center [802, 173] width 677 height 29
paste input "200"
click at [1085, 305] on button "Search" at bounding box center [1097, 304] width 92 height 31
drag, startPoint x: 603, startPoint y: 174, endPoint x: 468, endPoint y: 214, distance: 140.7
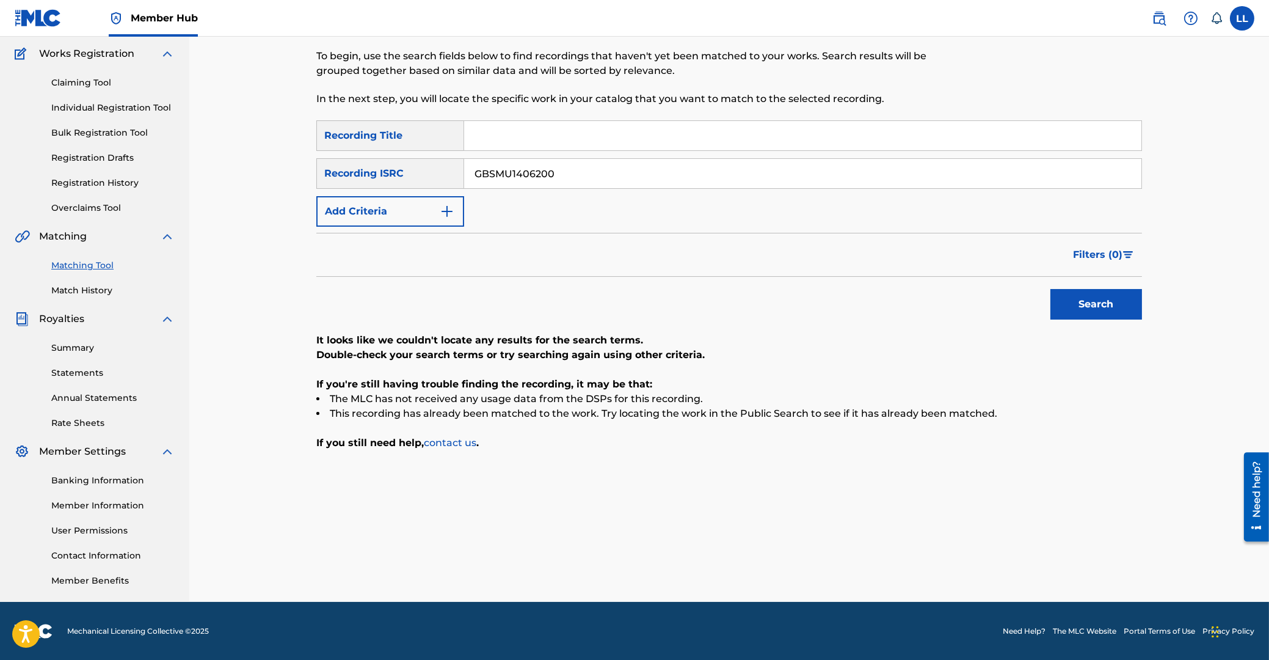
click at [464, 173] on input "GBSMU1406200" at bounding box center [802, 173] width 677 height 29
paste input "1"
click at [1106, 305] on button "Search" at bounding box center [1097, 304] width 92 height 31
drag, startPoint x: 603, startPoint y: 172, endPoint x: 519, endPoint y: 183, distance: 85.7
click at [464, 166] on input "GBSMU1406201" at bounding box center [802, 173] width 677 height 29
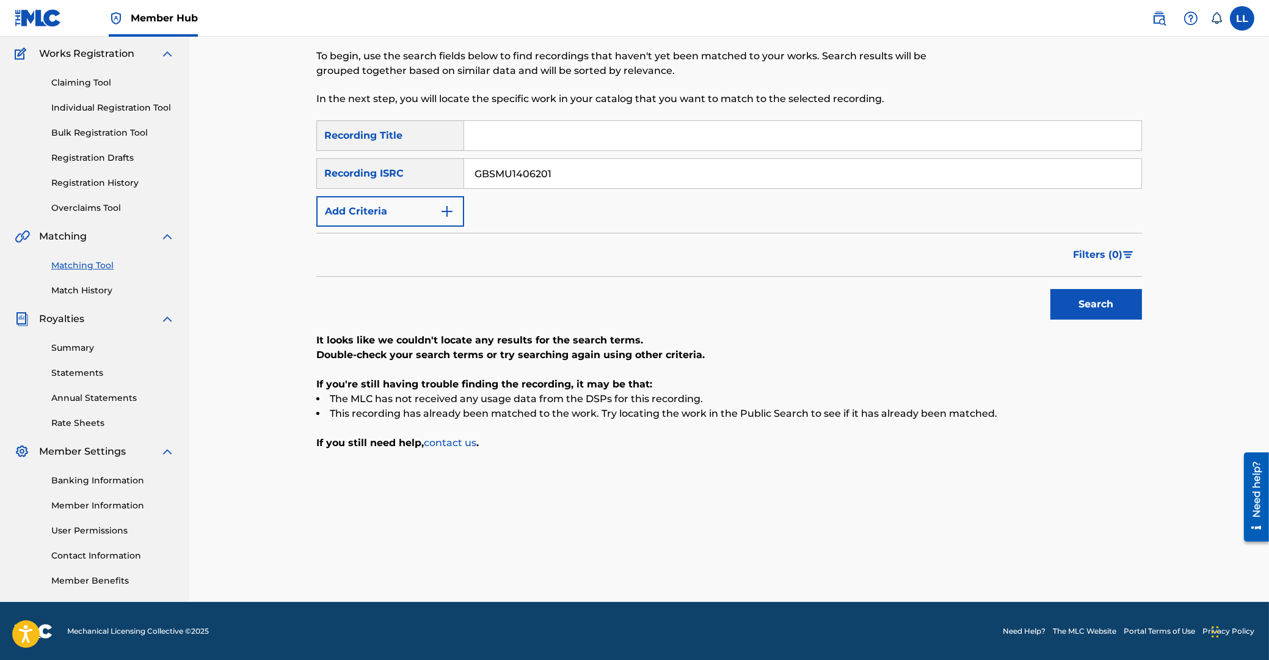
paste input "2"
type input "GBSMU1406202"
click at [1082, 305] on button "Search" at bounding box center [1097, 304] width 92 height 31
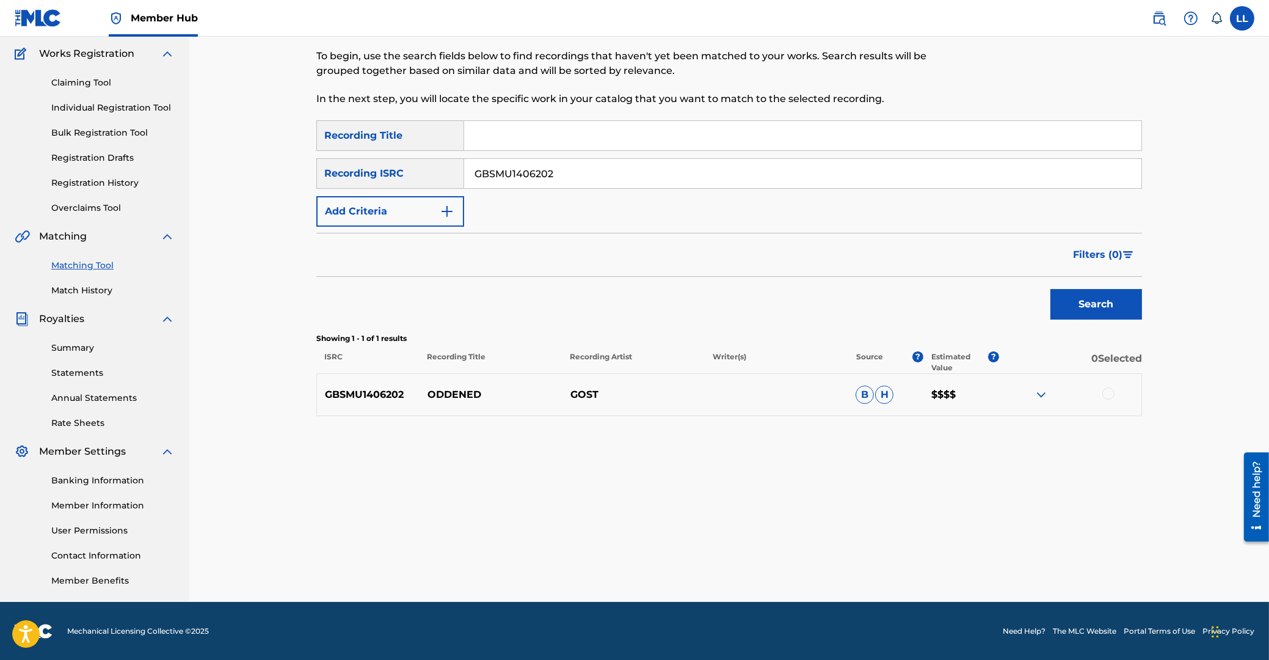
click at [1037, 393] on img at bounding box center [1041, 394] width 15 height 15
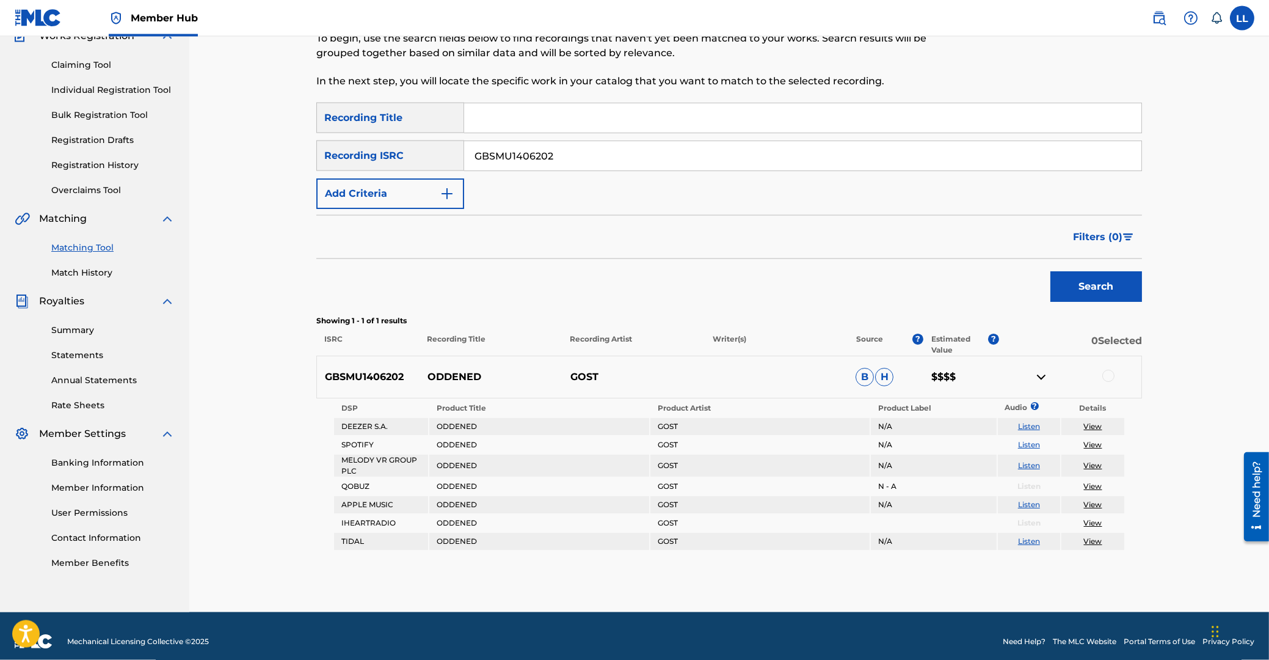
scroll to position [126, 0]
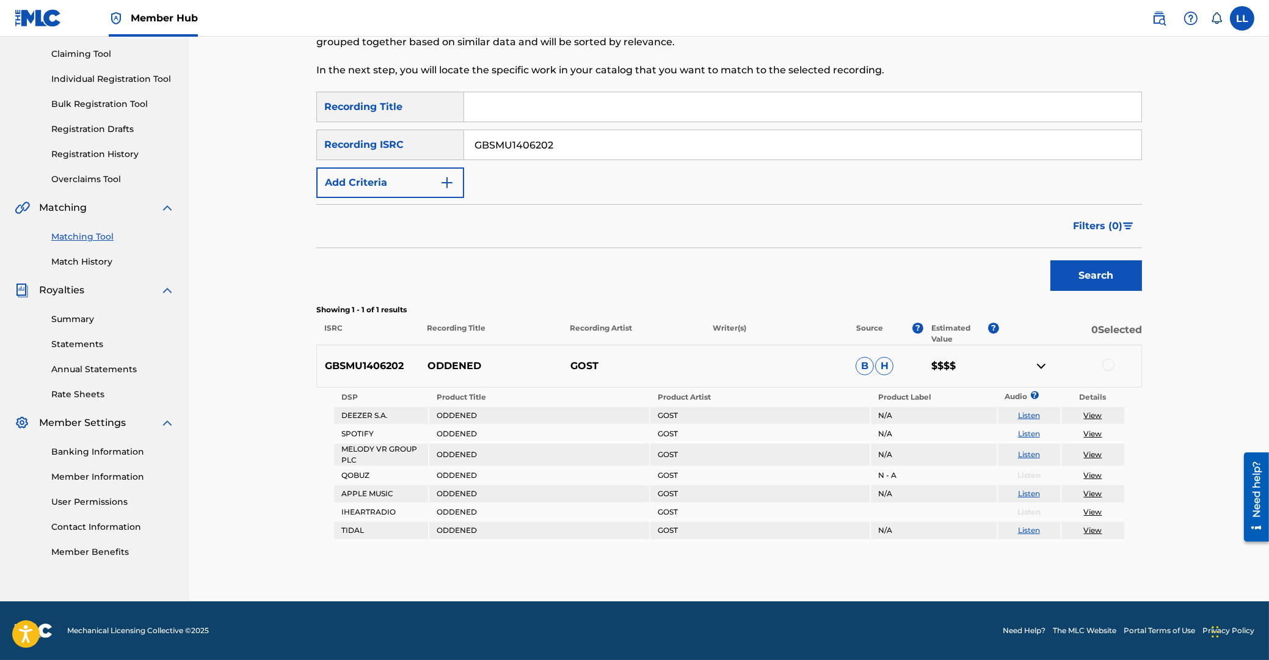
click at [1109, 364] on div at bounding box center [1109, 365] width 12 height 12
click at [858, 559] on button "Match 1 Group" at bounding box center [858, 560] width 135 height 31
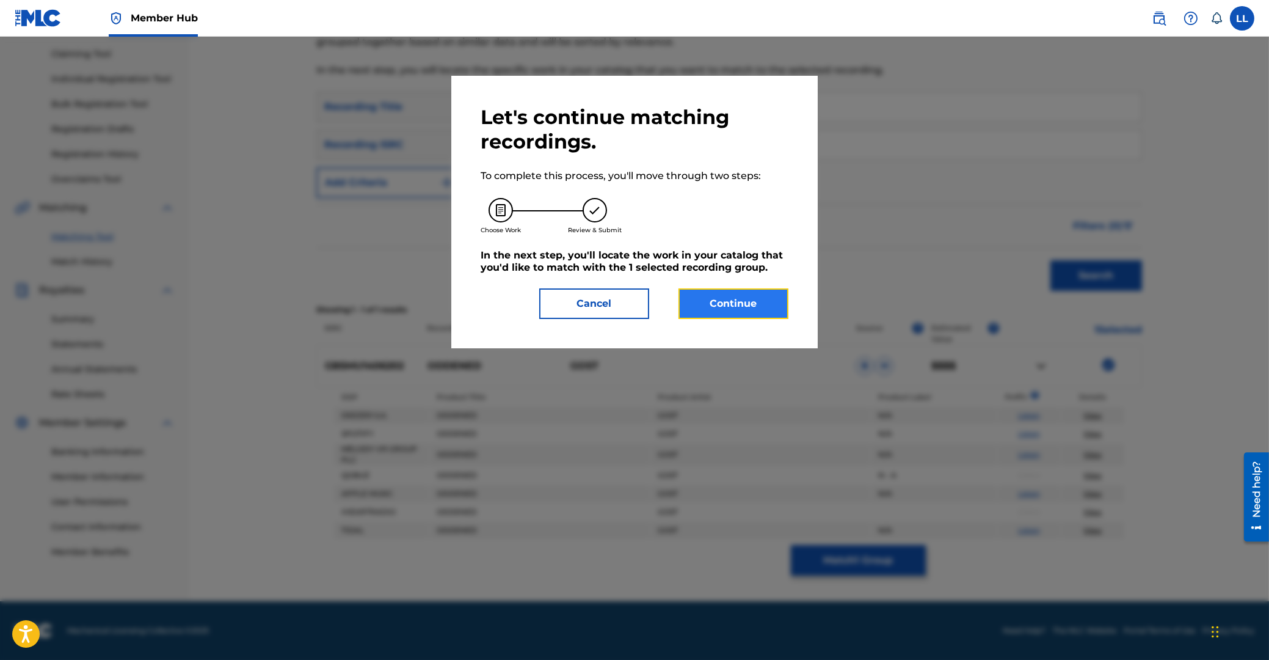
click at [732, 297] on button "Continue" at bounding box center [734, 303] width 110 height 31
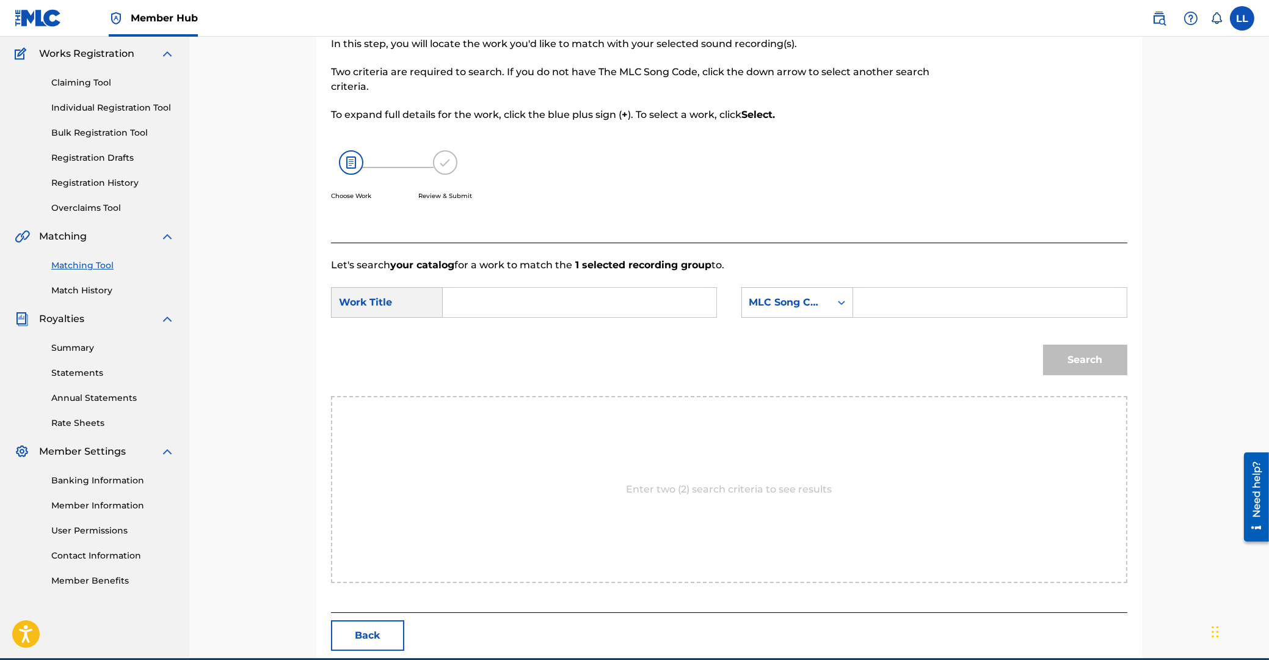
click at [614, 304] on input "Search Form" at bounding box center [579, 302] width 253 height 29
type input "oddened"
paste input "OC7NWG"
type input "OC7NWG"
click at [1043, 344] on button "Search" at bounding box center [1085, 359] width 84 height 31
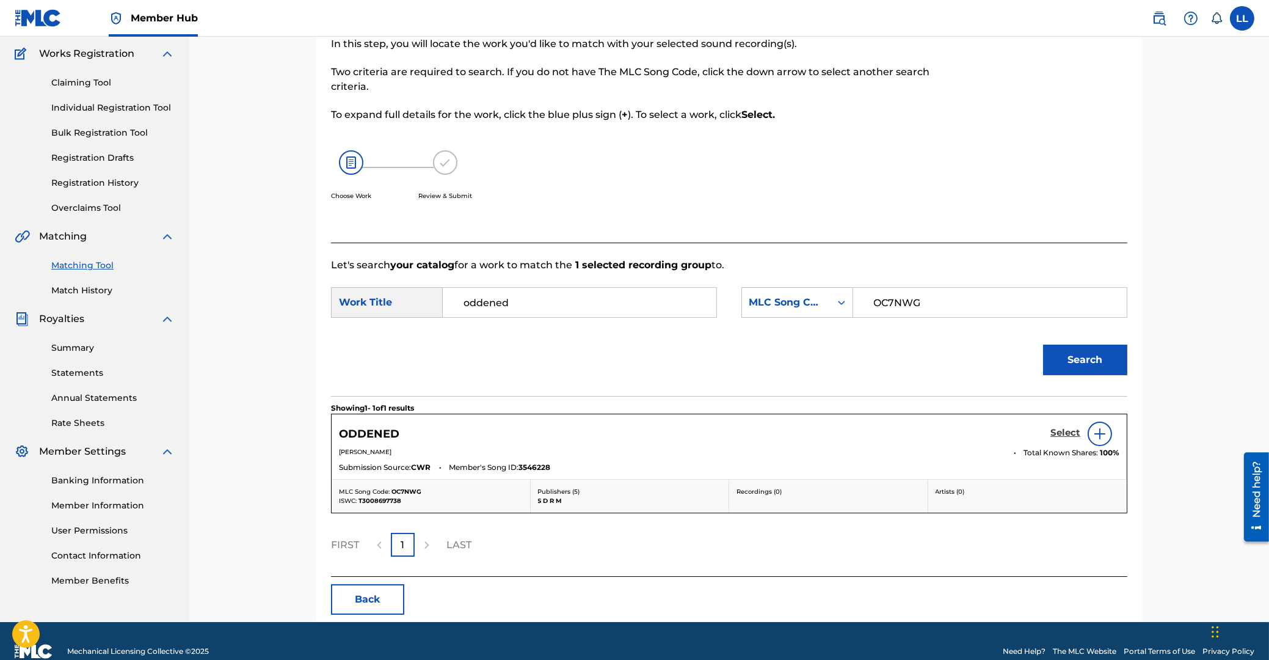
click at [1066, 436] on h5 "Select" at bounding box center [1066, 433] width 30 height 12
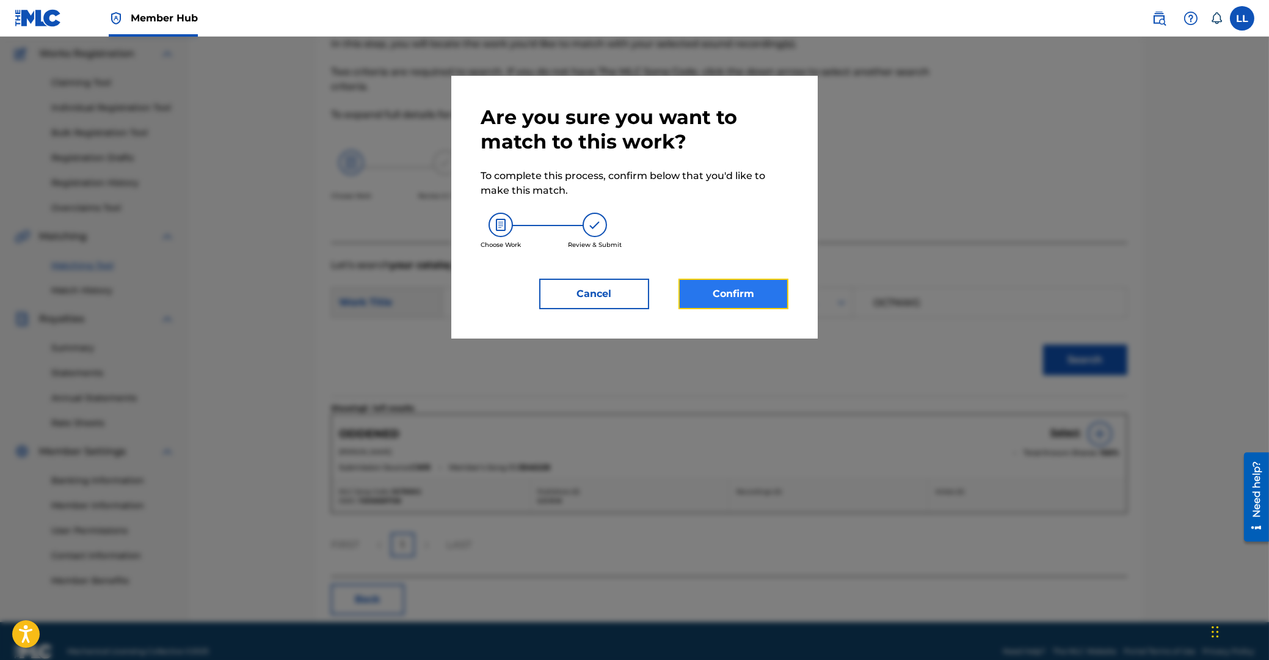
click at [720, 289] on button "Confirm" at bounding box center [734, 294] width 110 height 31
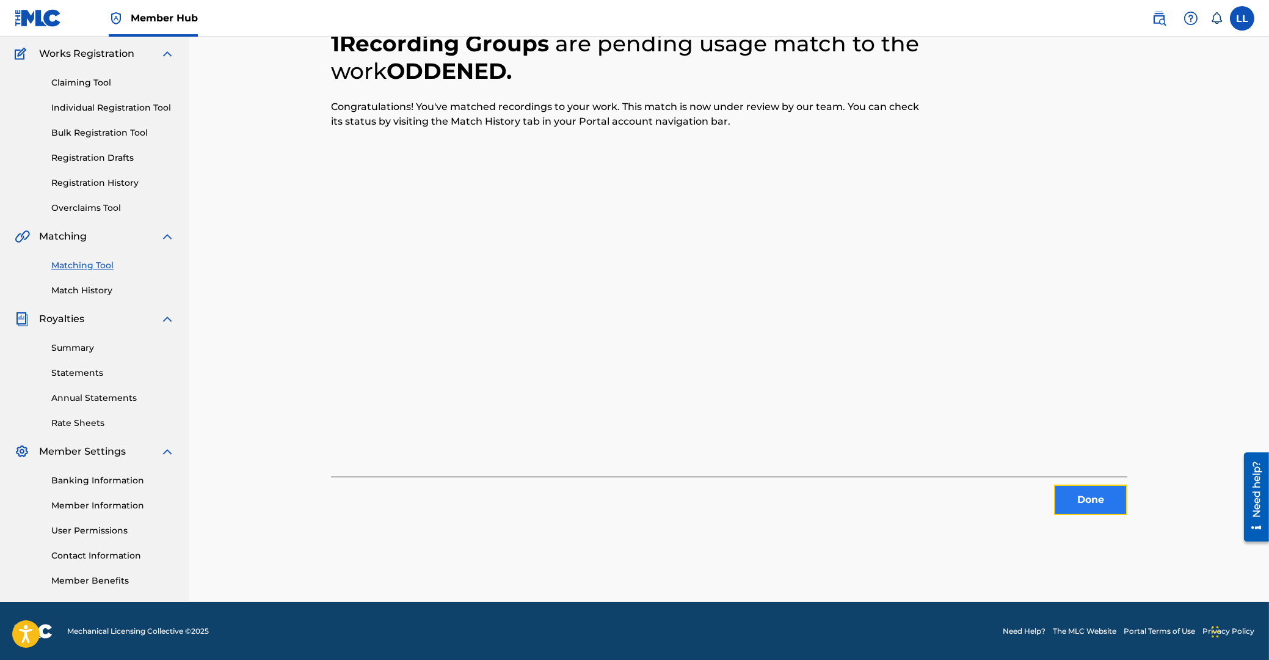
click at [1099, 505] on button "Done" at bounding box center [1090, 499] width 73 height 31
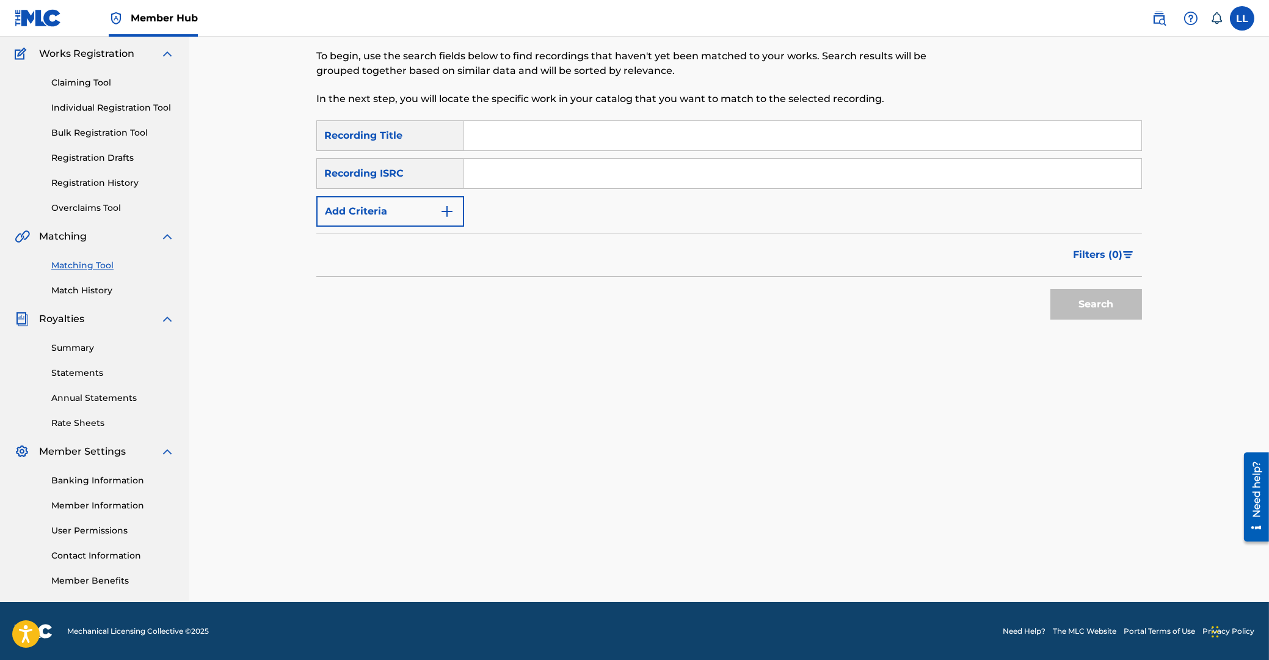
click at [514, 178] on input "Search Form" at bounding box center [802, 173] width 677 height 29
paste input "GBSMU1406203"
click at [1076, 299] on button "Search" at bounding box center [1097, 304] width 92 height 31
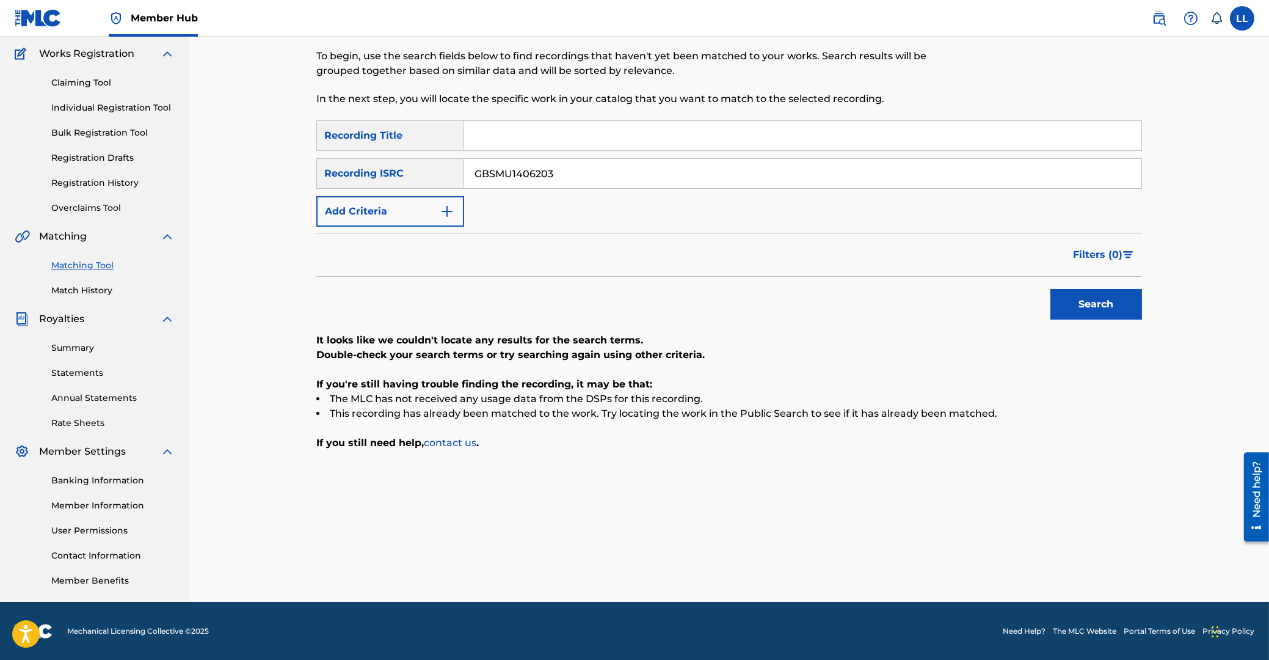
drag, startPoint x: 582, startPoint y: 173, endPoint x: 355, endPoint y: 167, distance: 226.7
click at [464, 167] on input "GBSMU1406203" at bounding box center [802, 173] width 677 height 29
paste input "4"
click at [1087, 294] on button "Search" at bounding box center [1097, 304] width 92 height 31
drag, startPoint x: 492, startPoint y: 180, endPoint x: 380, endPoint y: 194, distance: 112.7
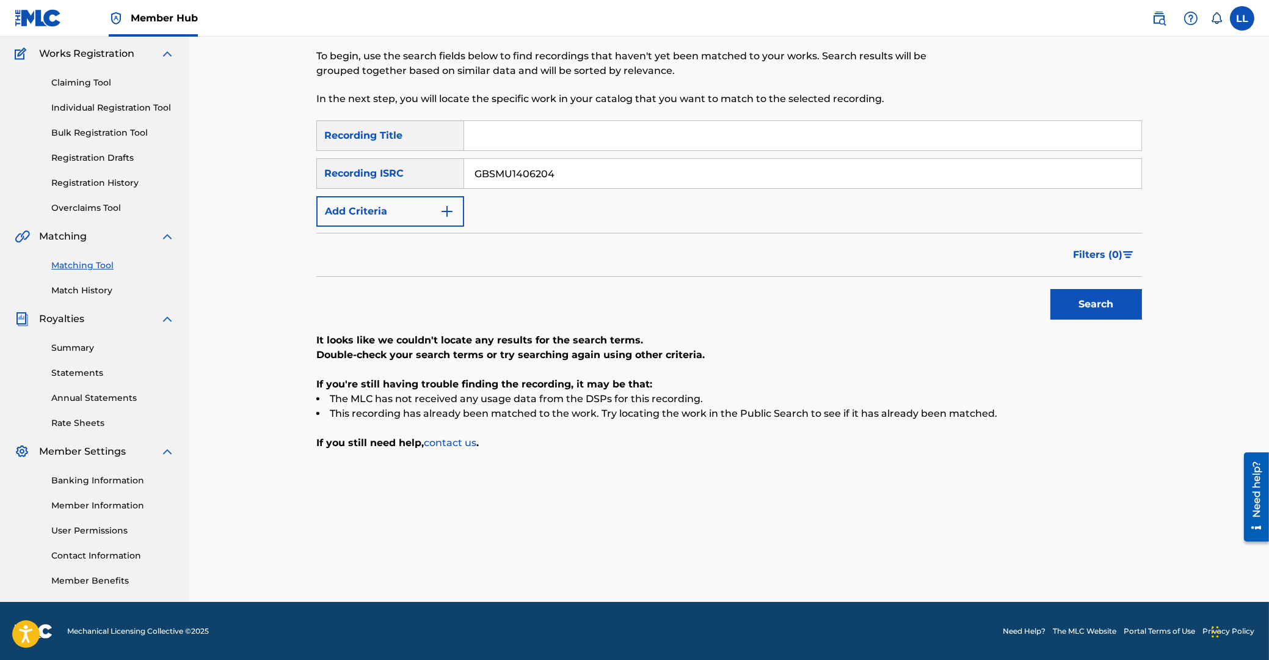
click at [464, 182] on input "GBSMU1406204" at bounding box center [802, 173] width 677 height 29
paste input "5"
type input "GBSMU1406205"
click at [1084, 294] on button "Search" at bounding box center [1097, 304] width 92 height 31
click at [373, 502] on div "Matching Tool The Matching Tool enables you to suggest matches between sound re…" at bounding box center [729, 286] width 826 height 632
